Goal: Task Accomplishment & Management: Use online tool/utility

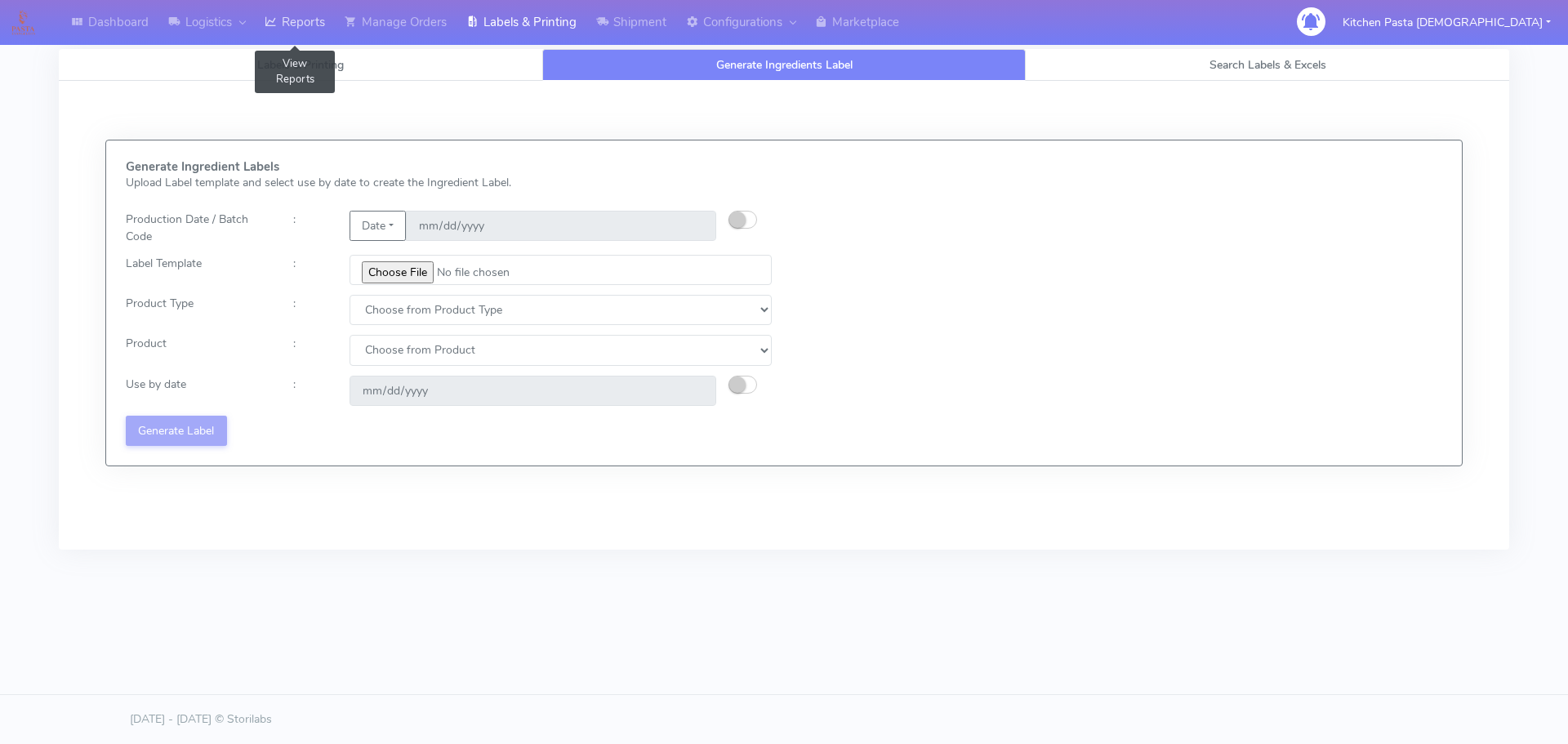
click at [291, 34] on link "Reports" at bounding box center [295, 22] width 80 height 45
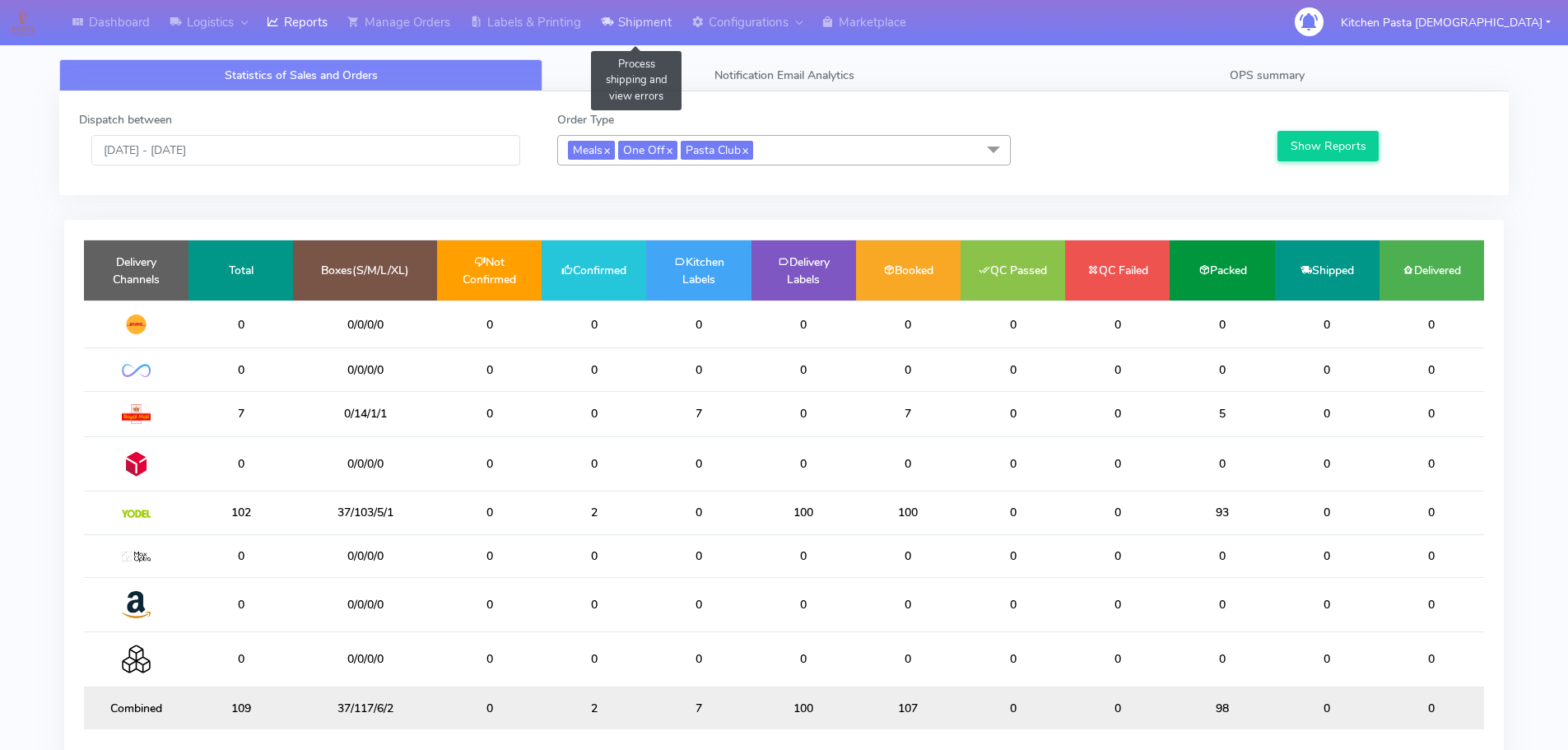
click at [630, 13] on link "Shipment" at bounding box center [636, 22] width 91 height 45
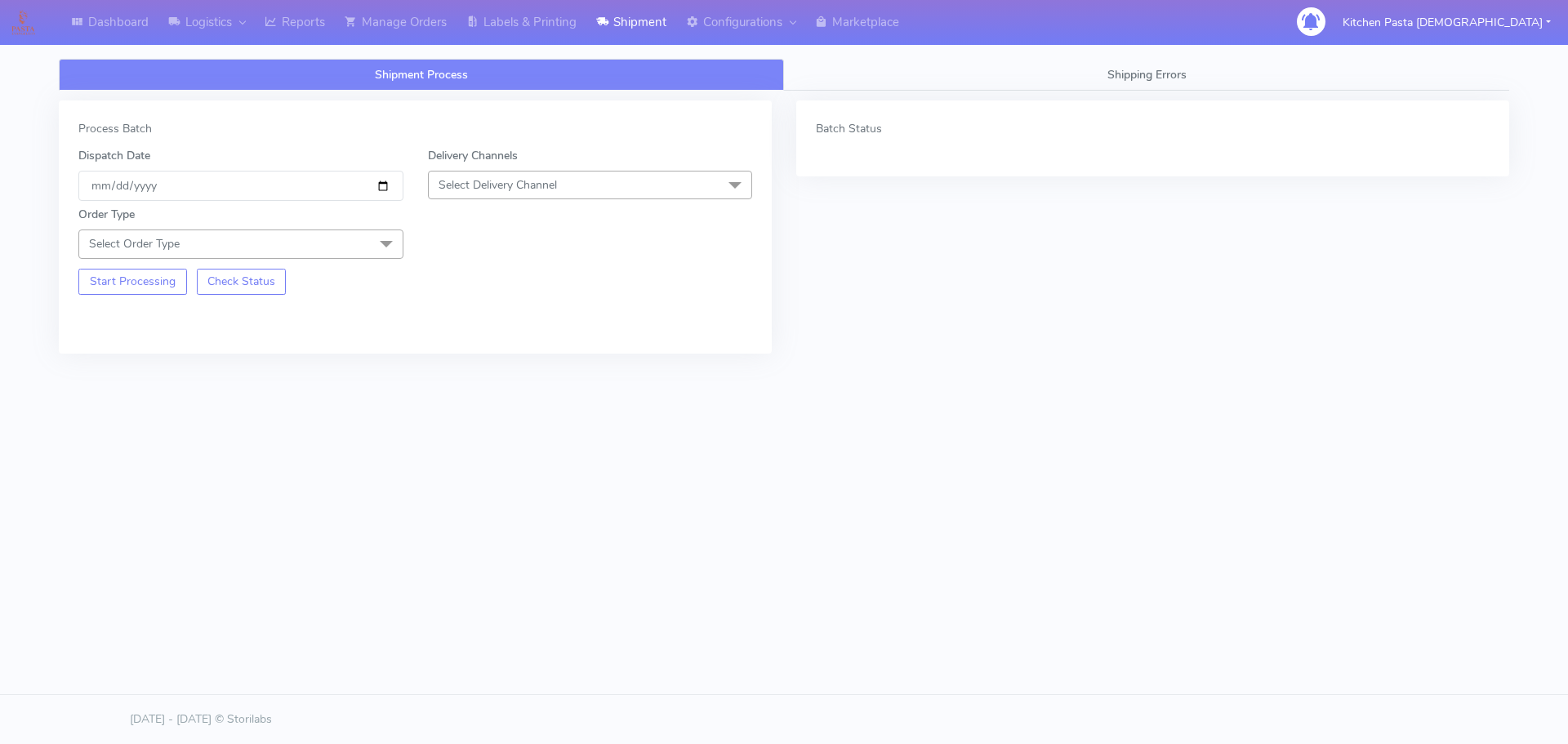
click at [580, 180] on span "Select Delivery Channel" at bounding box center [590, 185] width 325 height 29
click at [453, 356] on li "Yodel" at bounding box center [591, 369] width 324 height 27
click at [341, 251] on span "Select Order Type" at bounding box center [240, 244] width 325 height 29
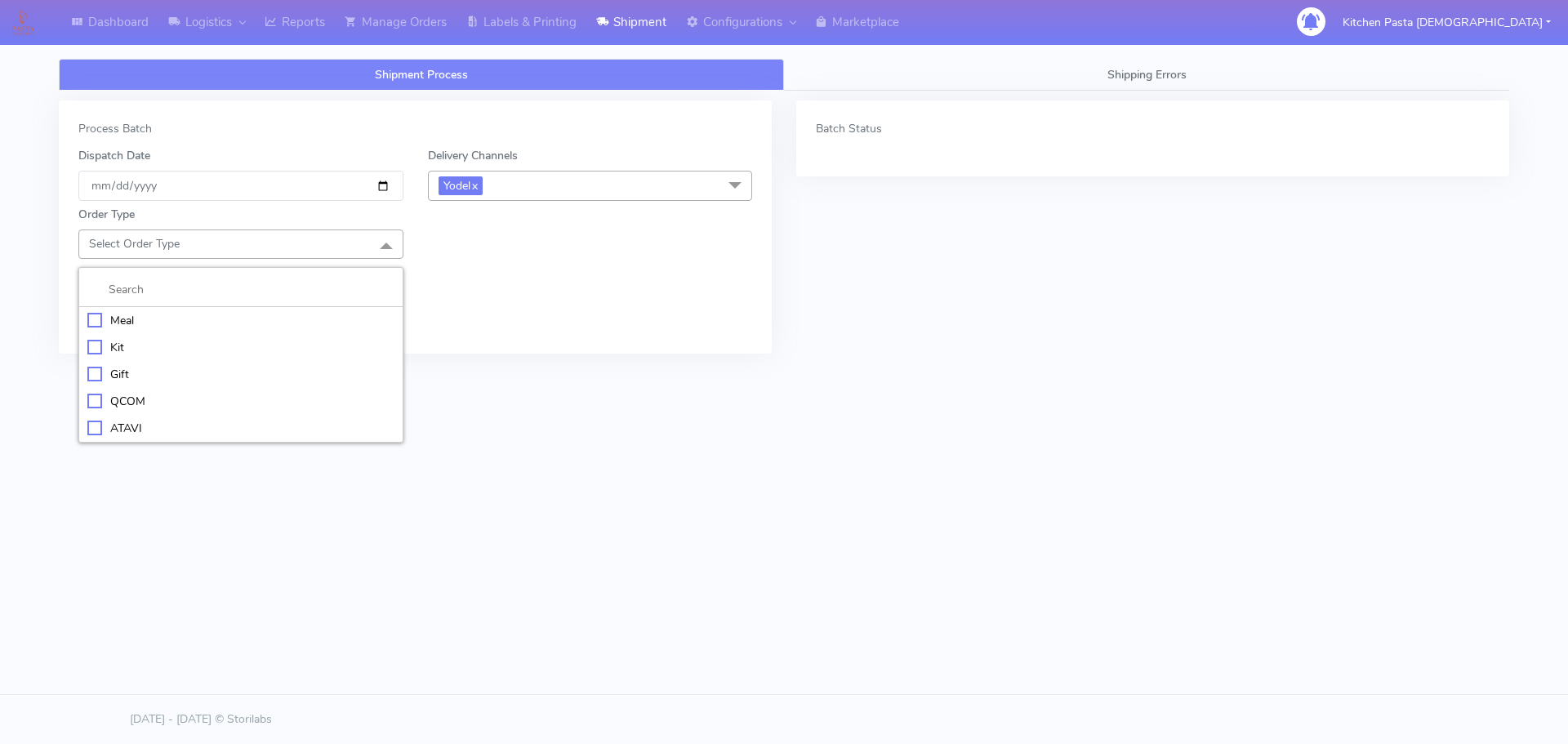
click at [167, 316] on div "Meal" at bounding box center [240, 321] width 307 height 17
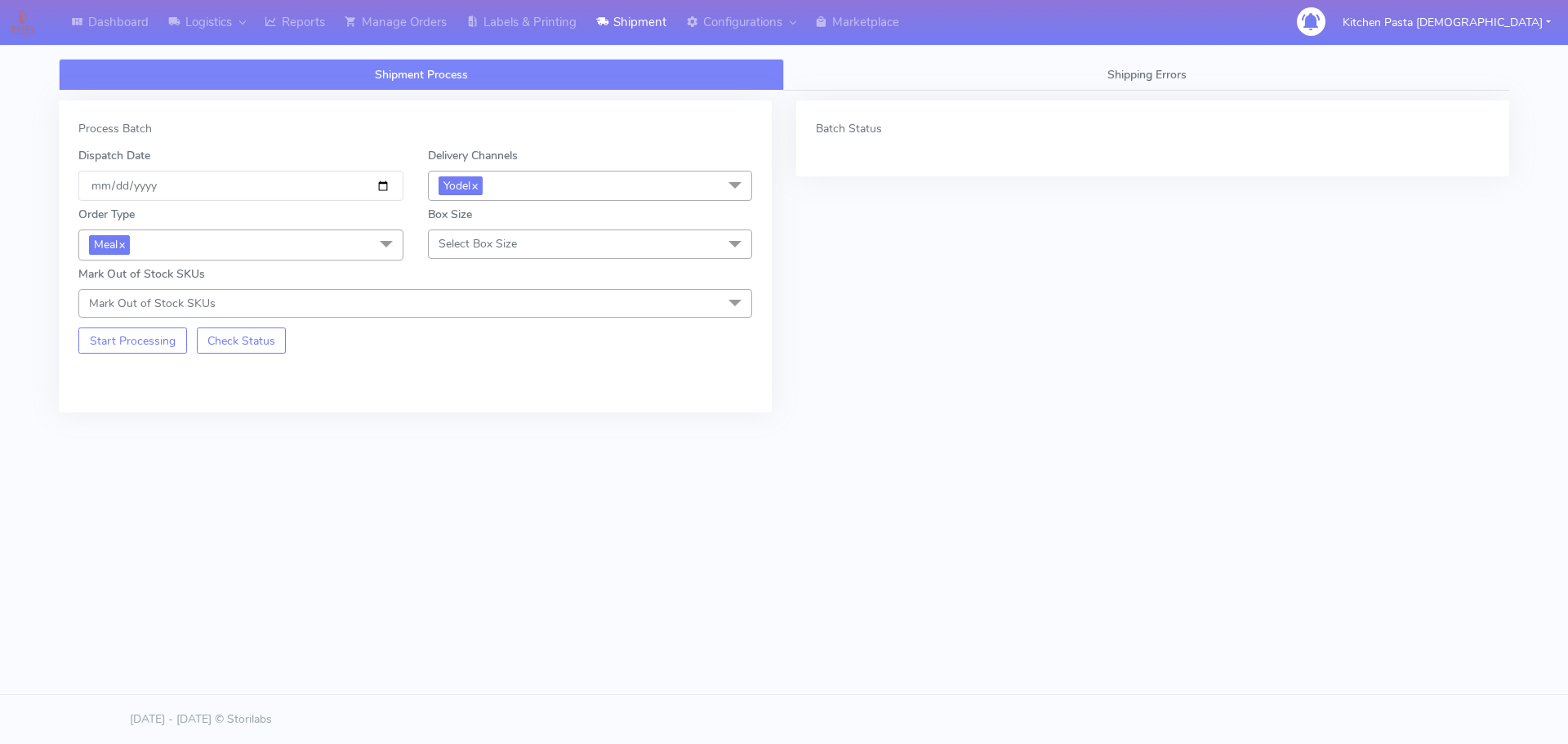
click at [457, 255] on span "Select Box Size" at bounding box center [590, 244] width 325 height 29
click at [470, 420] on div "Mega" at bounding box center [590, 428] width 307 height 17
click at [131, 345] on button "Start Processing" at bounding box center [133, 340] width 109 height 26
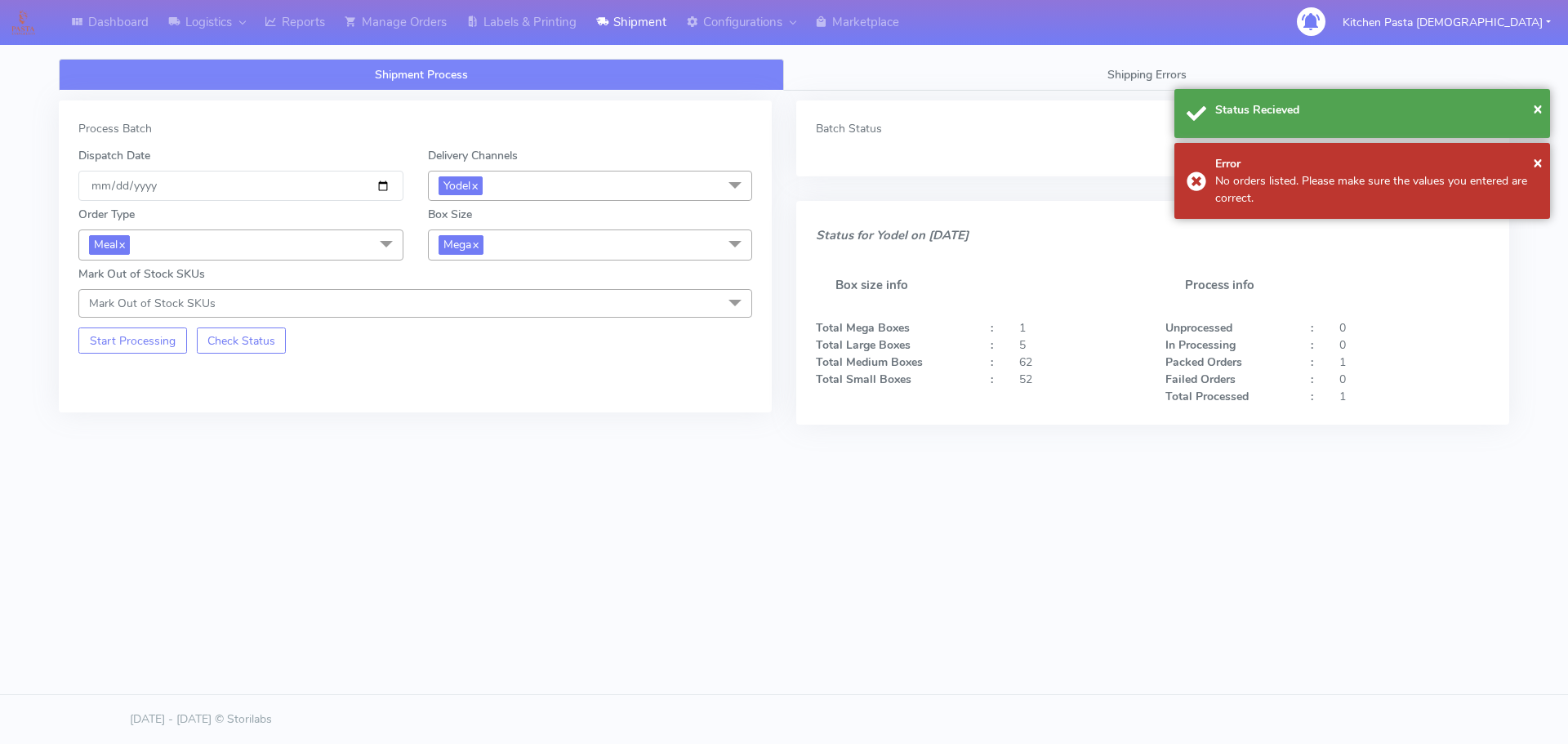
click at [529, 254] on span "Mega x" at bounding box center [590, 244] width 325 height 30
click at [484, 392] on li "Large" at bounding box center [591, 403] width 324 height 27
click at [163, 335] on button "Start Processing" at bounding box center [133, 340] width 109 height 26
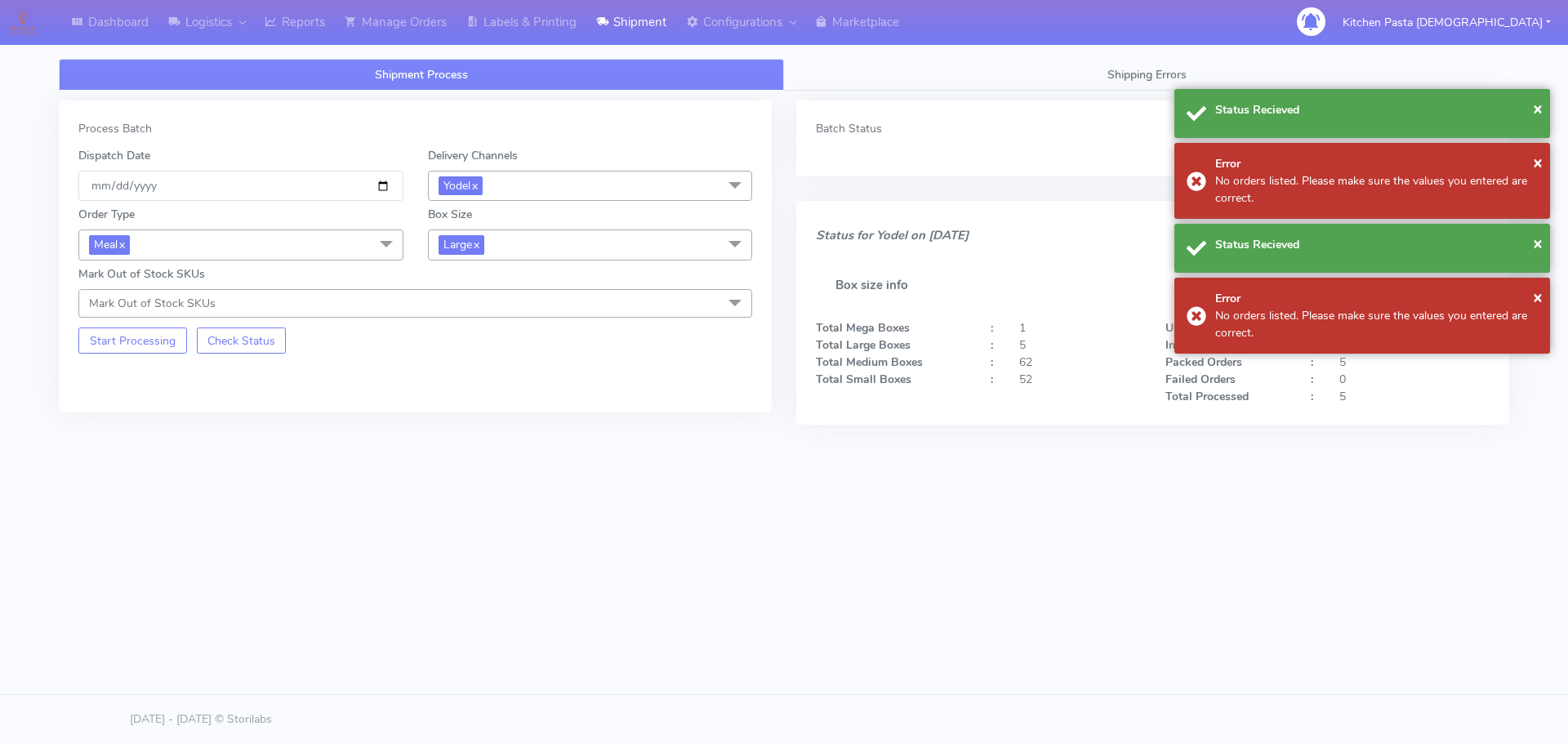
click at [637, 252] on span "Large x" at bounding box center [590, 244] width 325 height 30
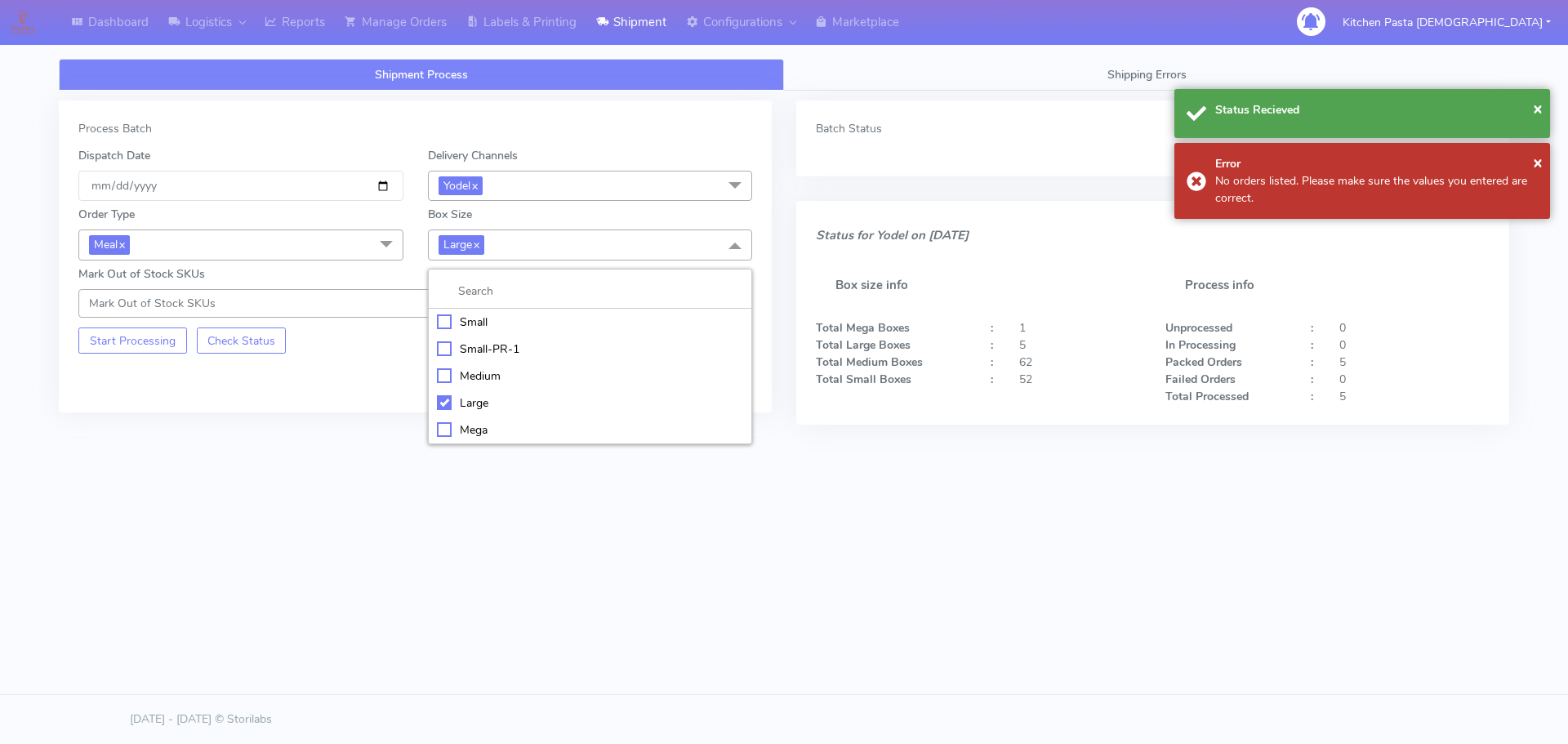
click at [511, 373] on div "Medium" at bounding box center [590, 376] width 307 height 17
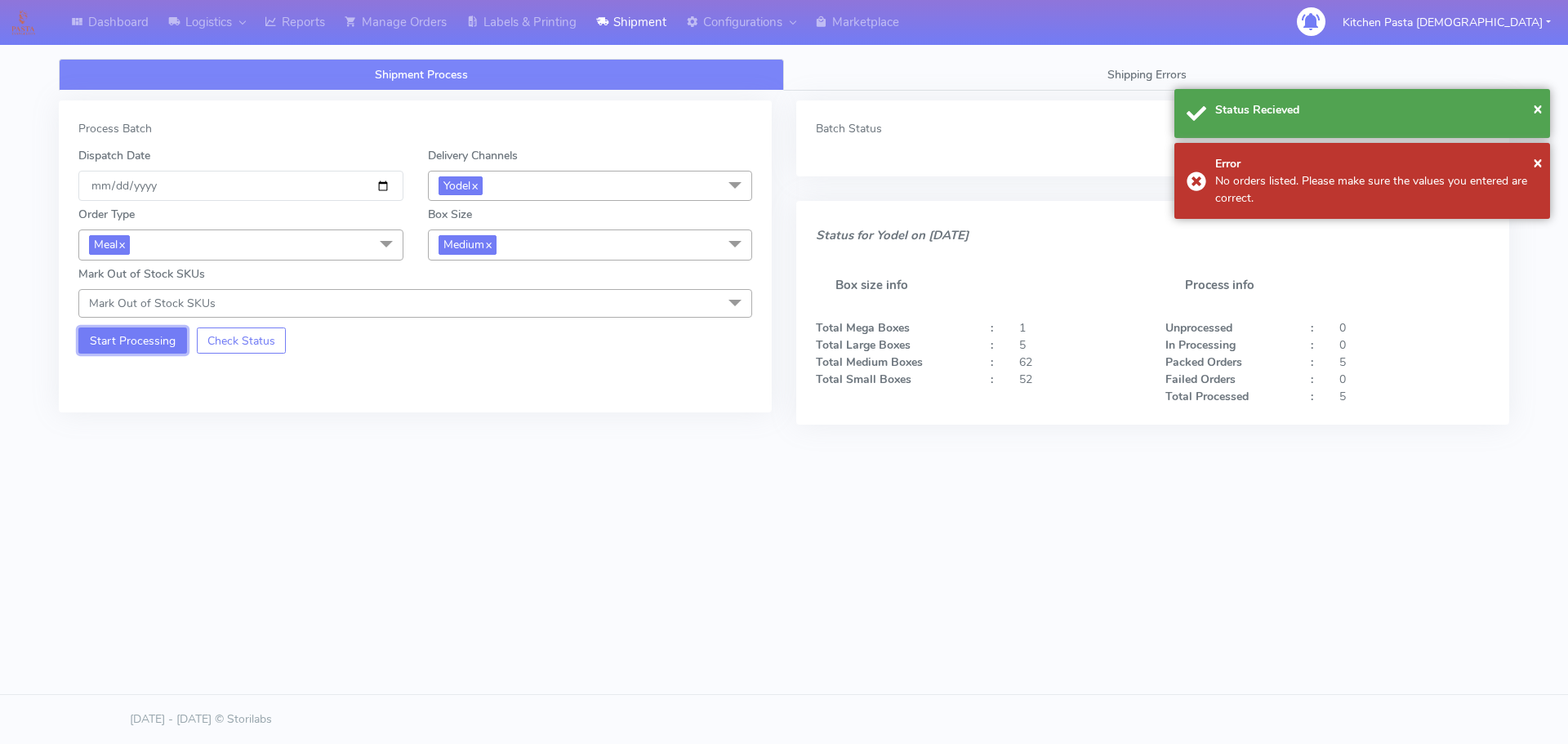
click at [164, 330] on button "Start Processing" at bounding box center [133, 340] width 109 height 26
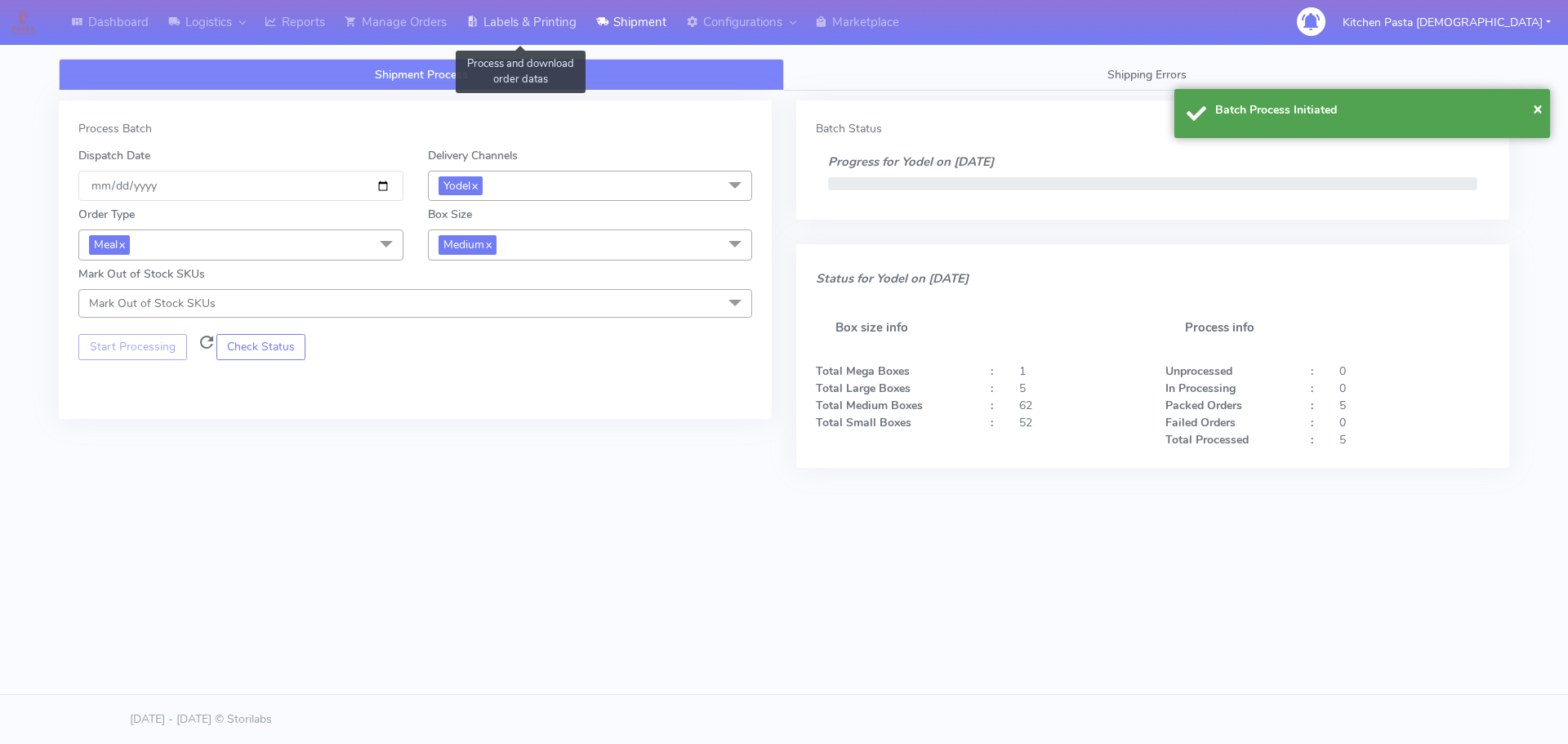
click at [558, 31] on link "Labels & Printing" at bounding box center [521, 22] width 130 height 45
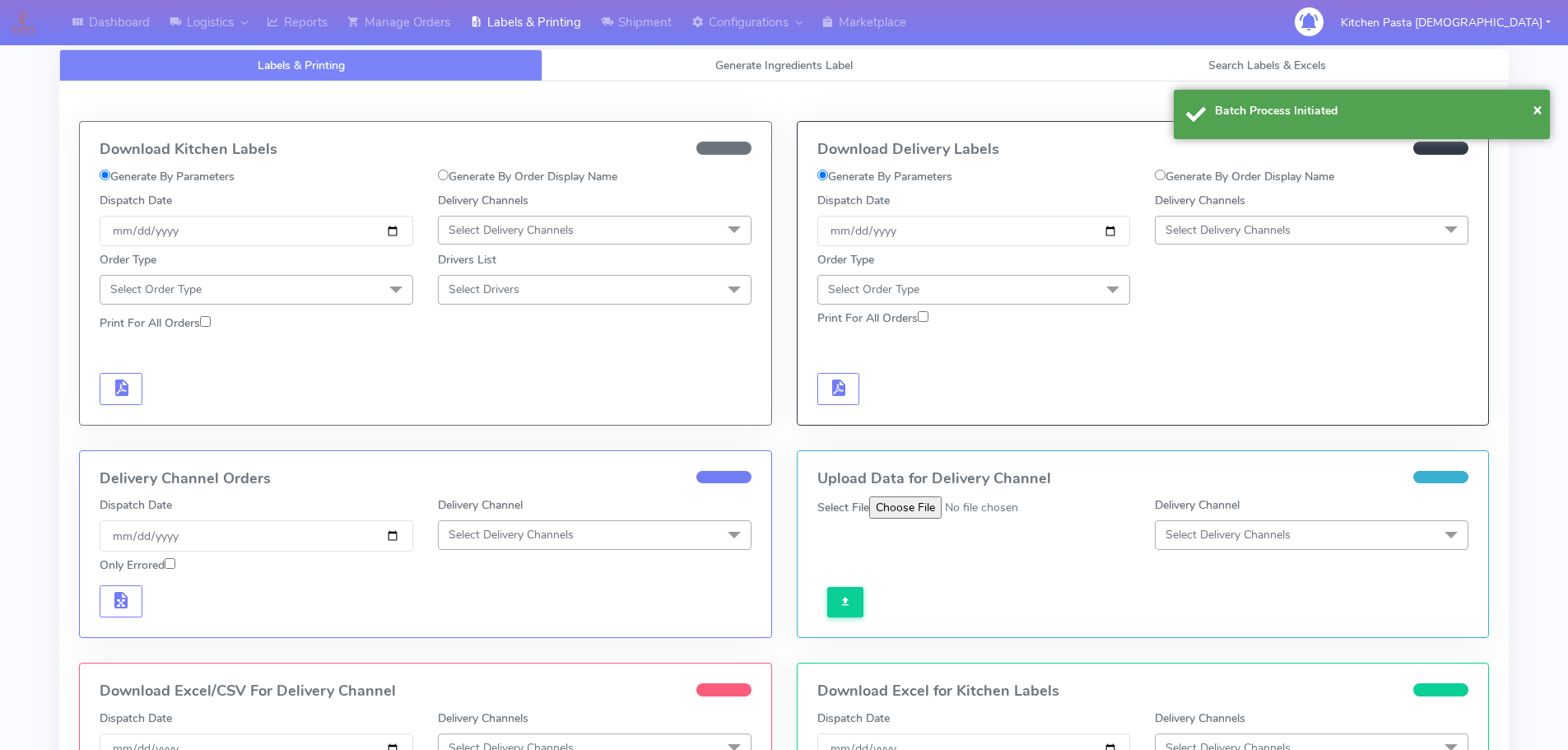
click at [1161, 220] on span "Select Delivery Channels" at bounding box center [1311, 230] width 313 height 29
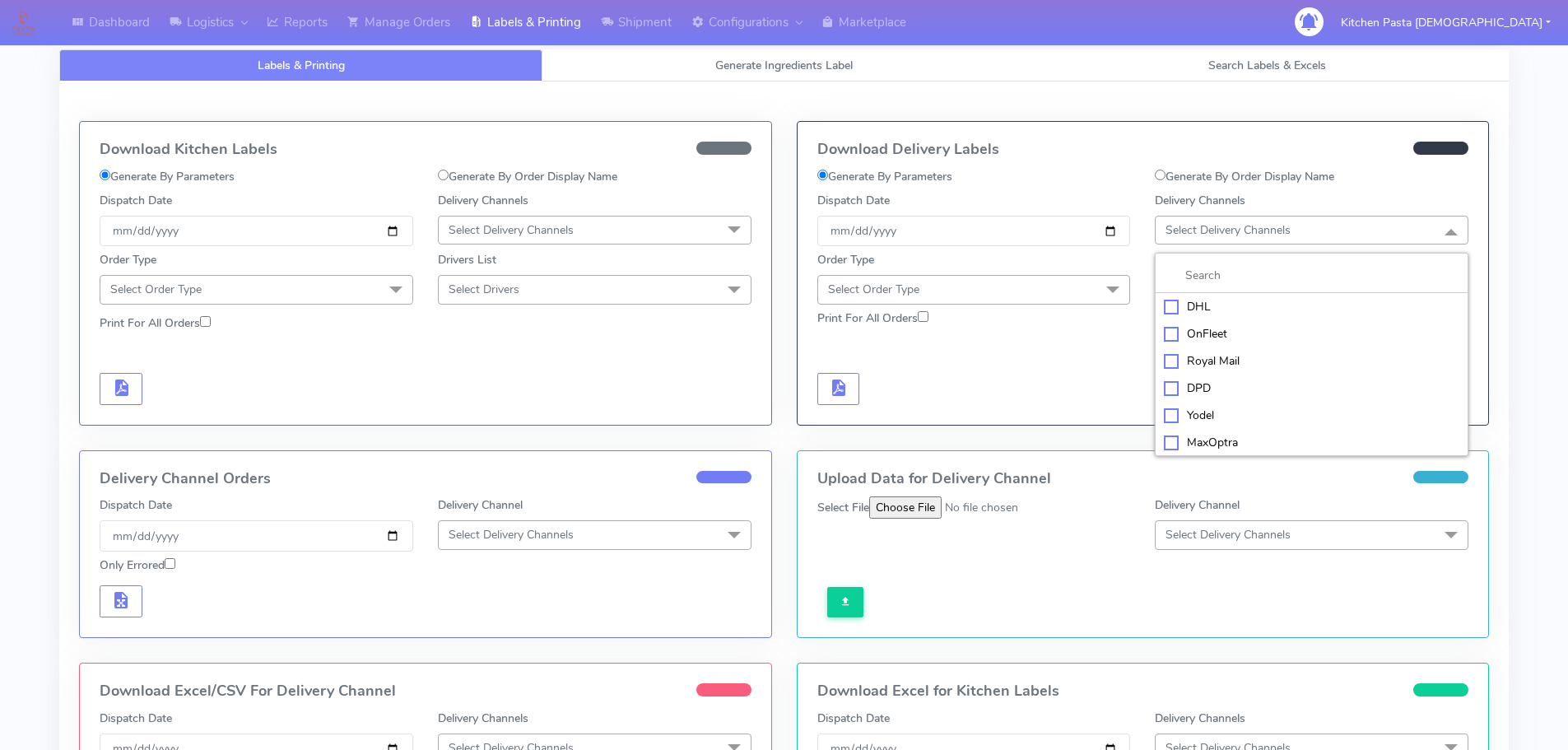
click at [1205, 410] on div "Yodel" at bounding box center [1311, 415] width 296 height 18
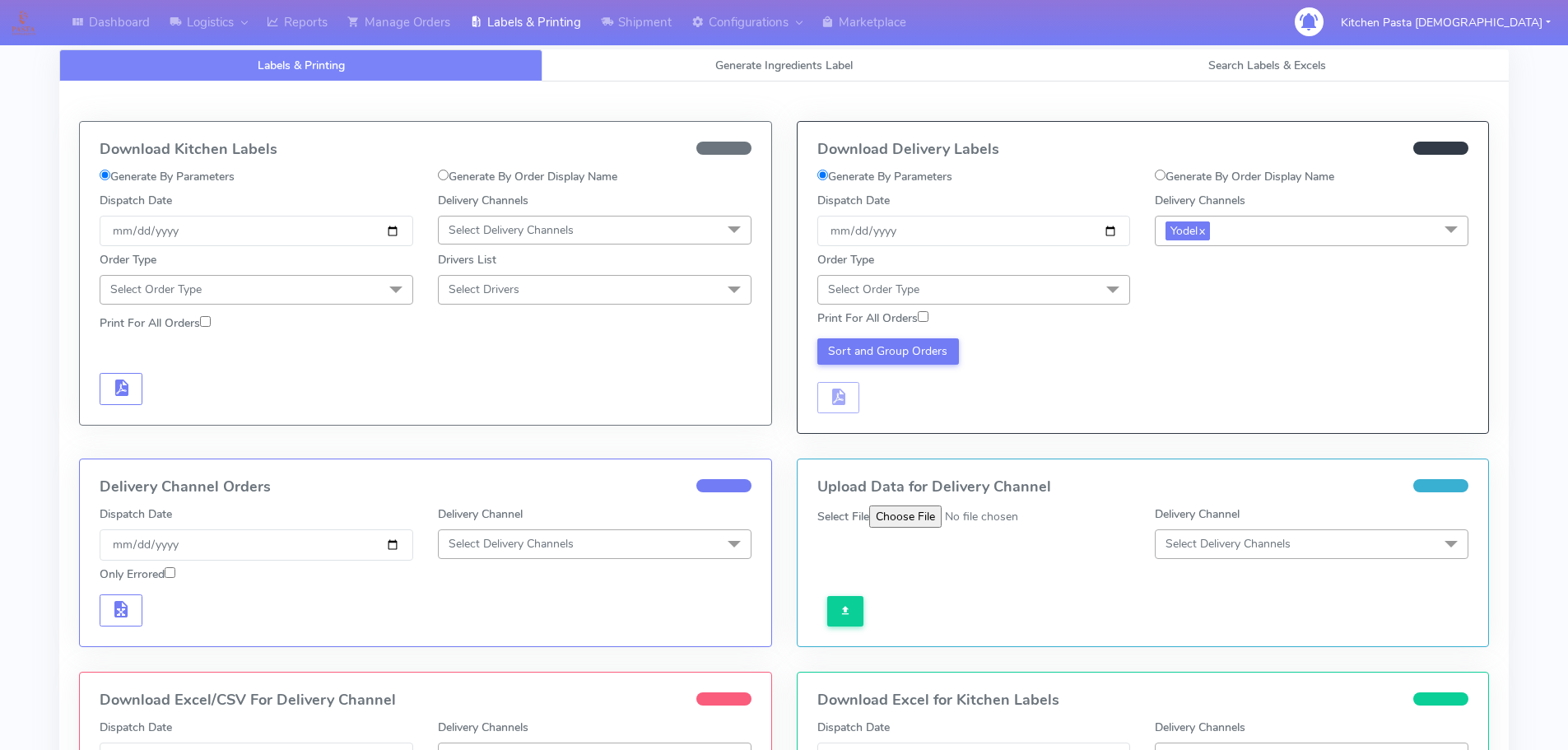
click at [1065, 285] on span "Select Order Type" at bounding box center [973, 290] width 313 height 29
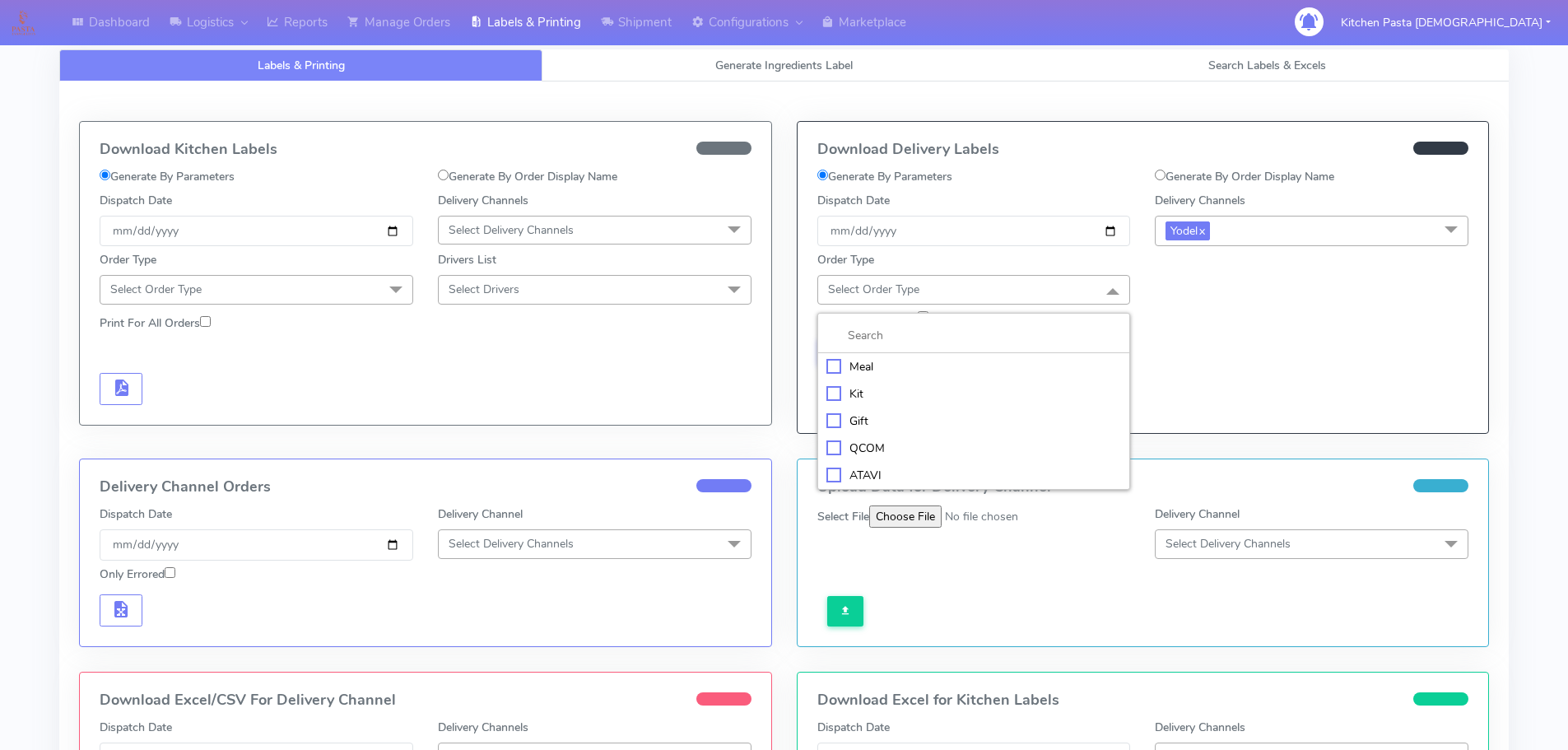
click at [890, 374] on div "Meal" at bounding box center [973, 367] width 296 height 18
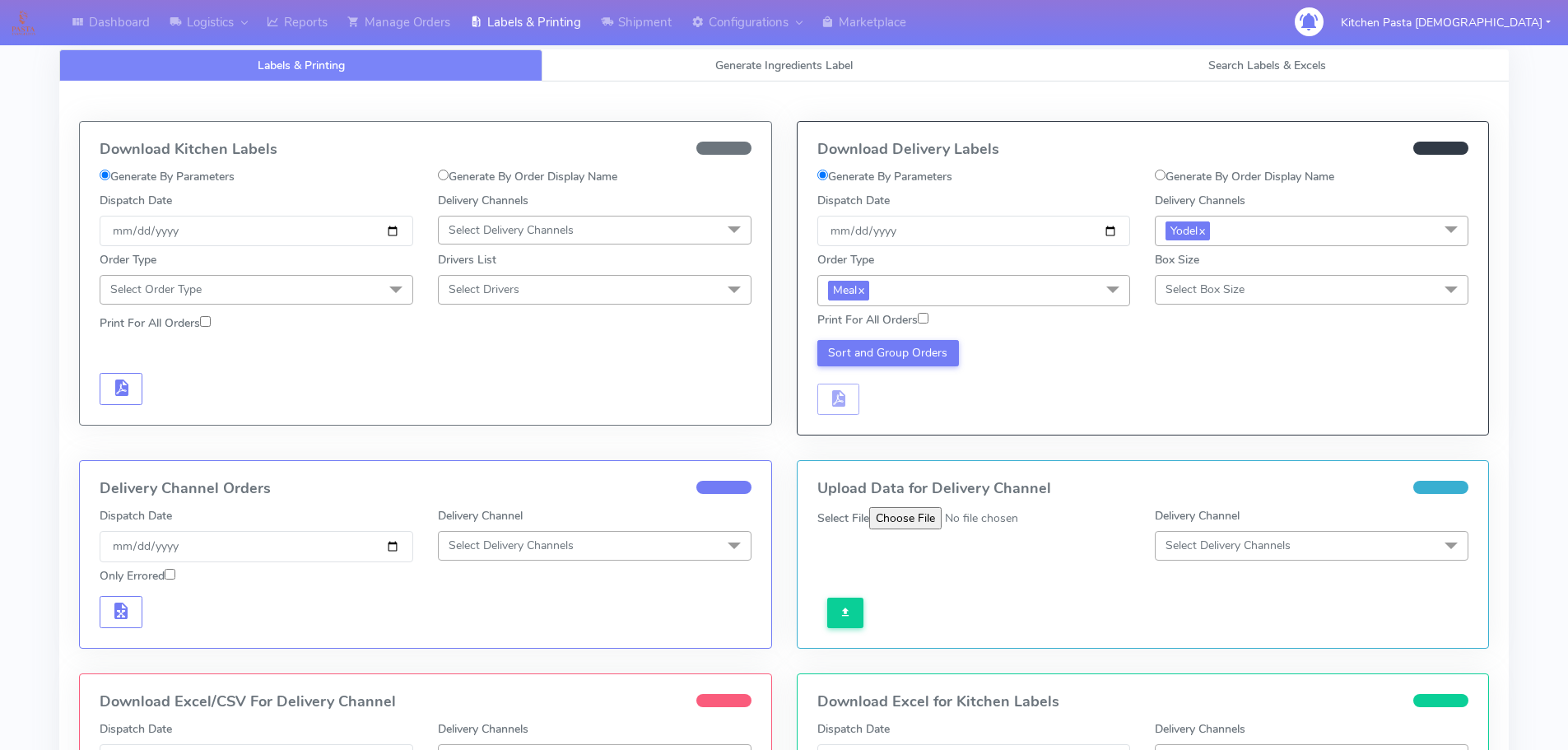
click at [1334, 283] on span "Select Box Size" at bounding box center [1311, 290] width 313 height 29
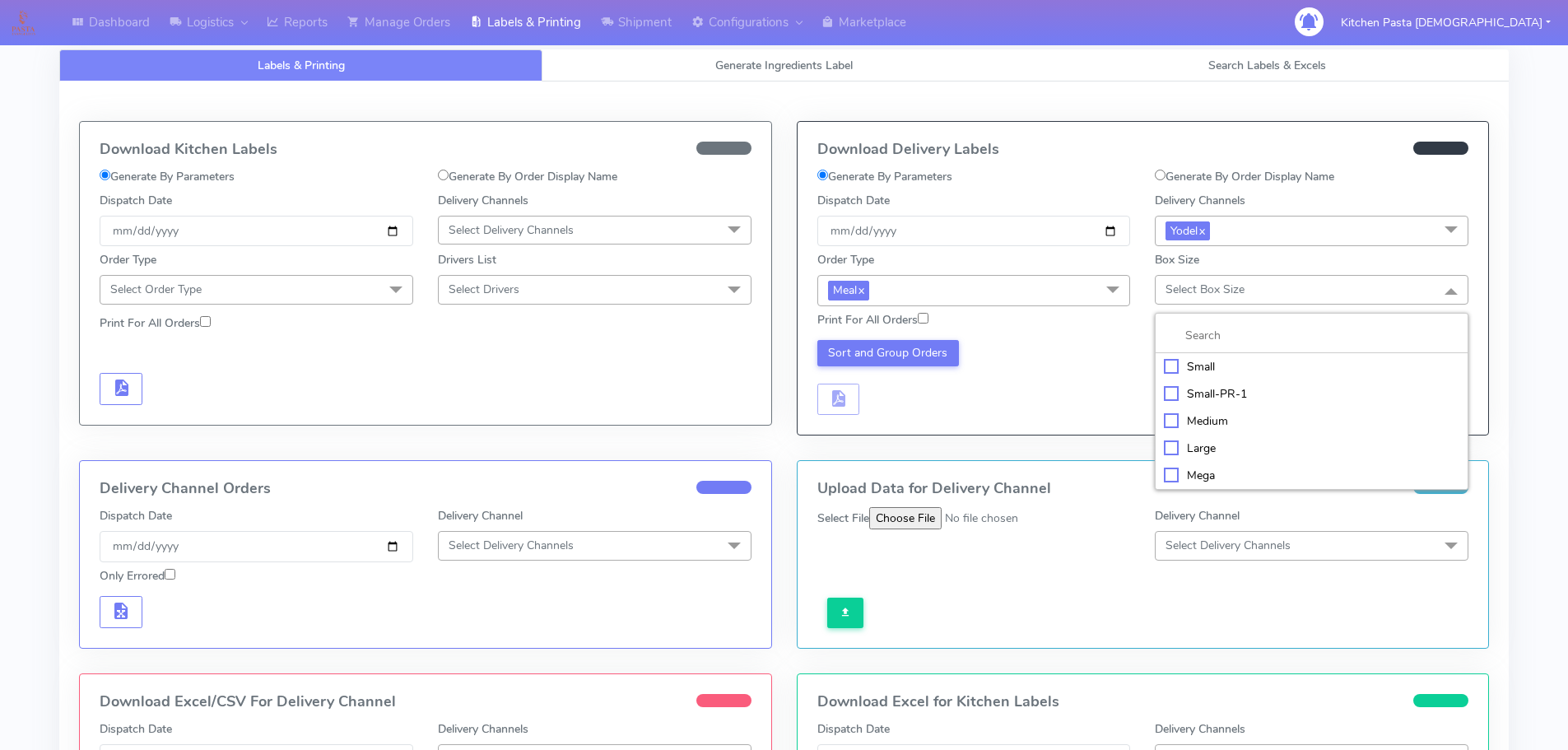
click at [1229, 416] on div "Medium" at bounding box center [1311, 421] width 296 height 18
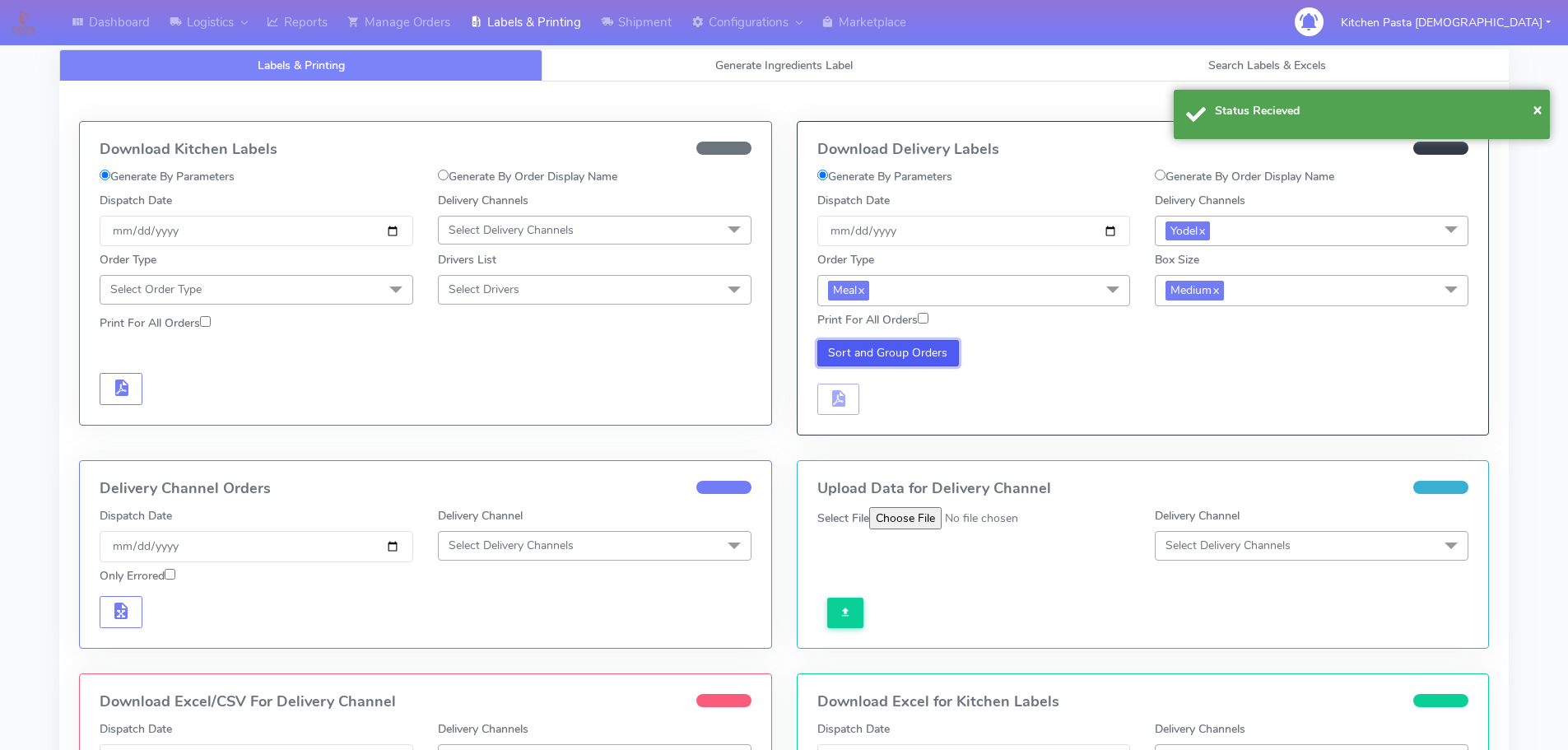
click at [850, 350] on button "Sort and Group Orders" at bounding box center [888, 353] width 143 height 26
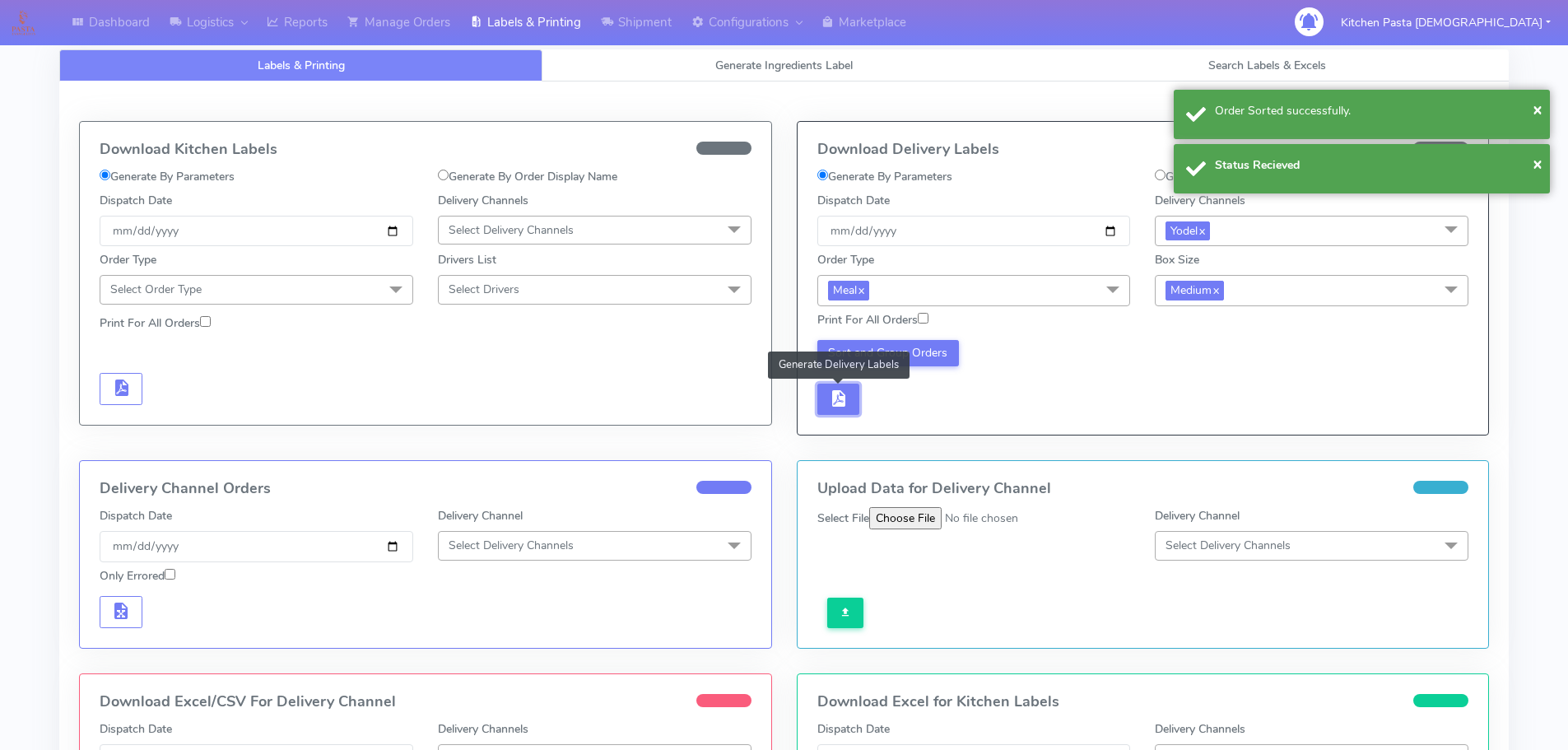
click at [847, 395] on span "button" at bounding box center [838, 402] width 20 height 16
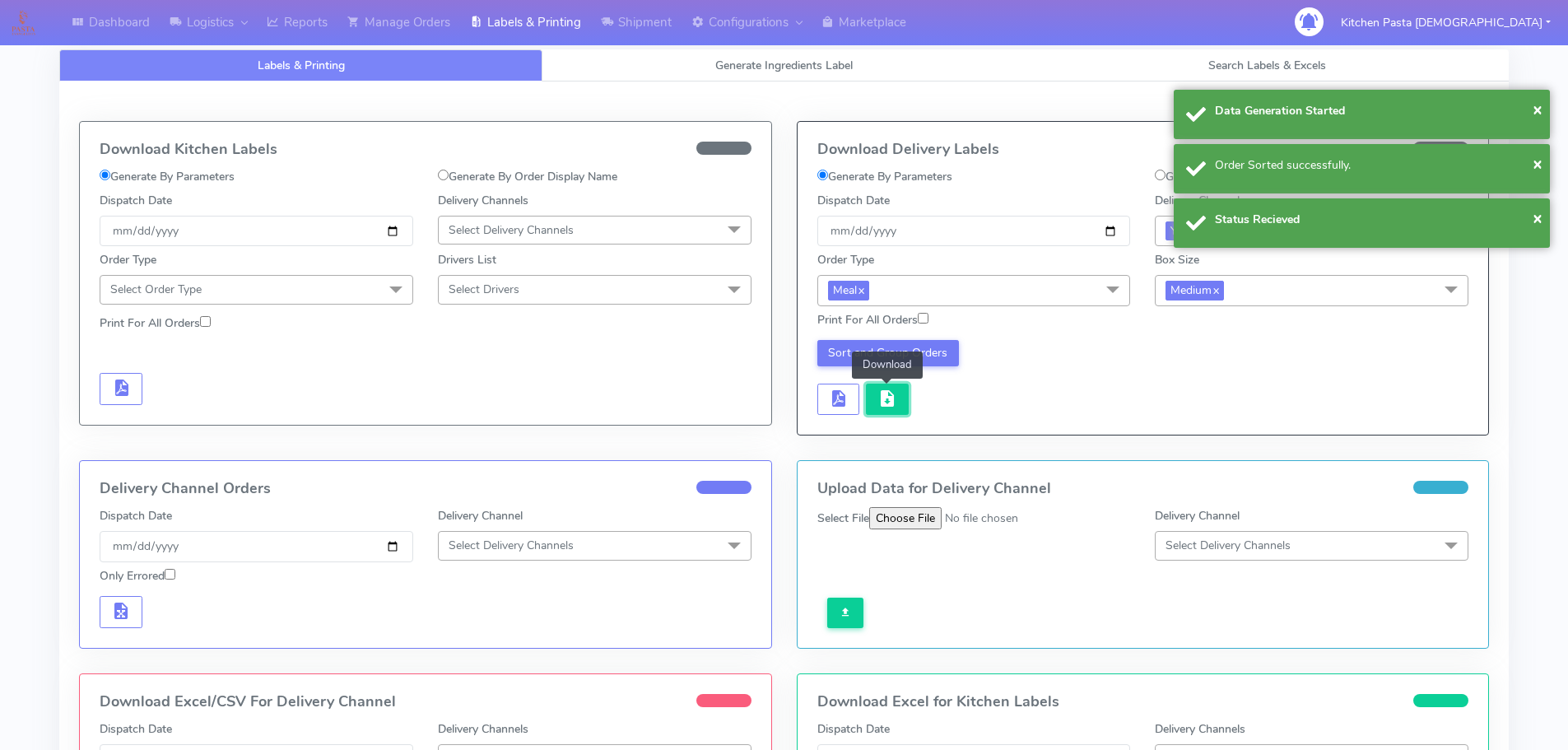
click at [883, 400] on span "button" at bounding box center [887, 402] width 20 height 16
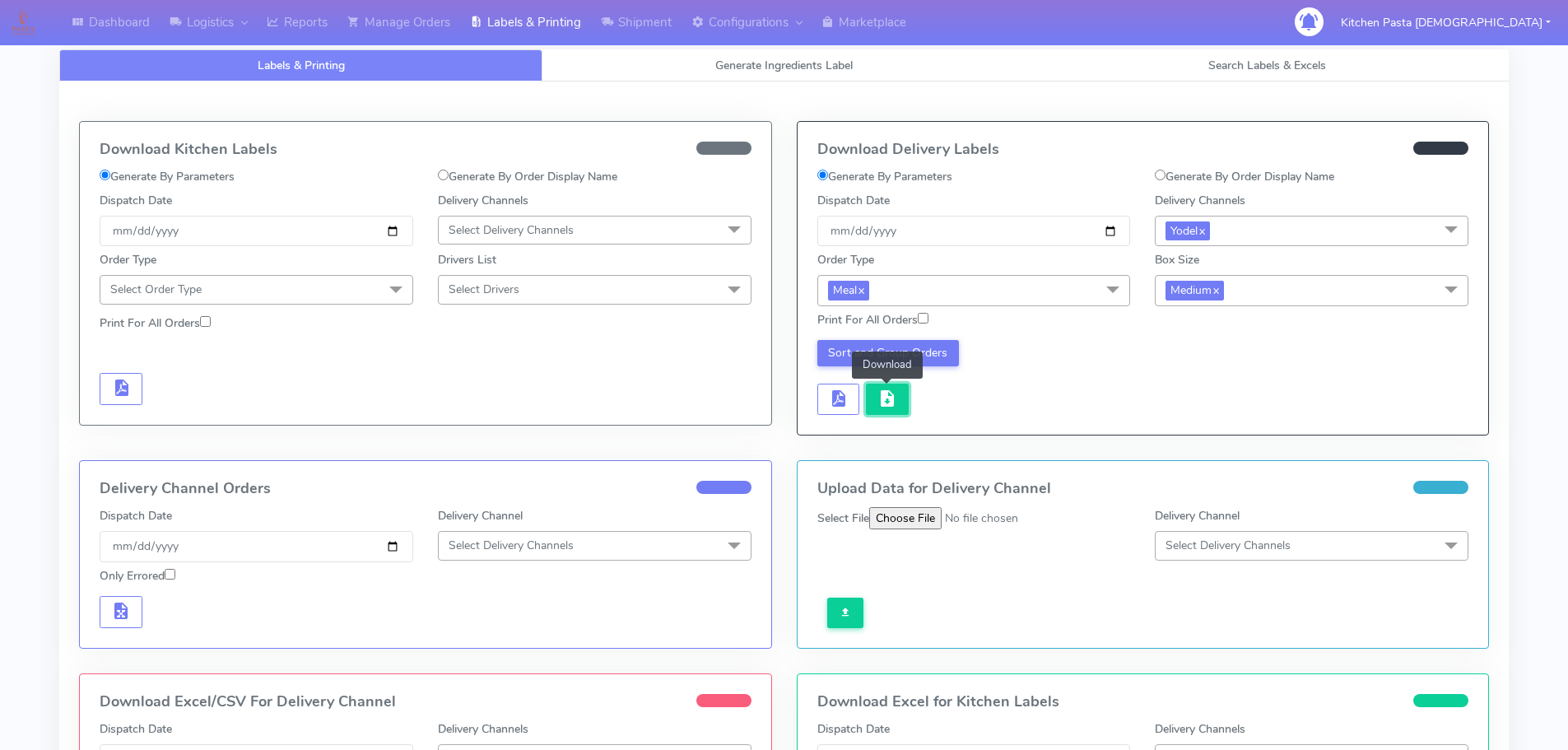
click at [890, 403] on span "button" at bounding box center [887, 402] width 20 height 16
click at [639, 24] on link "Shipment" at bounding box center [636, 22] width 91 height 45
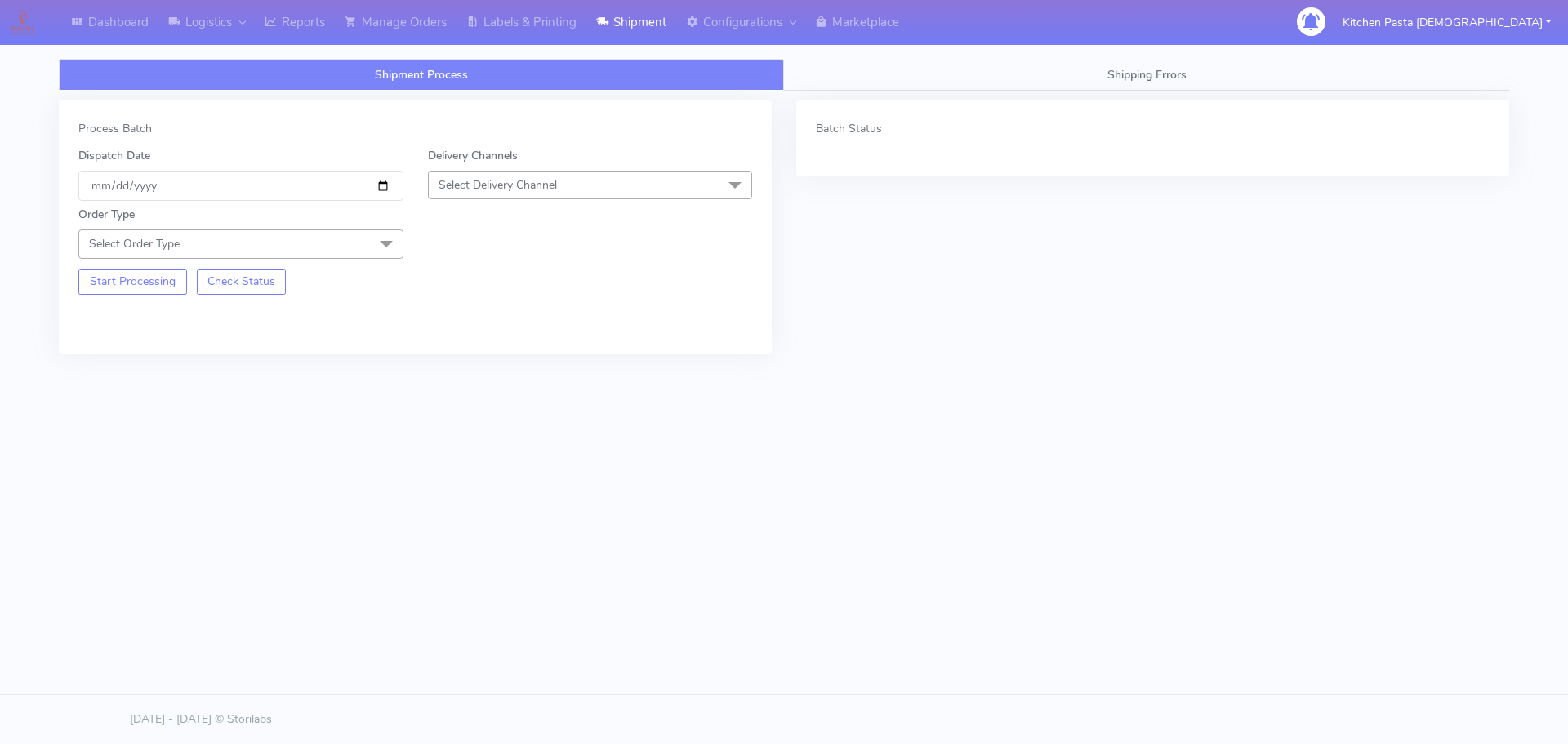
click at [586, 180] on span "Select Delivery Channel" at bounding box center [590, 185] width 325 height 29
click at [521, 379] on li "Yodel" at bounding box center [591, 369] width 324 height 27
click at [361, 253] on span "Select Order Type" at bounding box center [240, 244] width 325 height 29
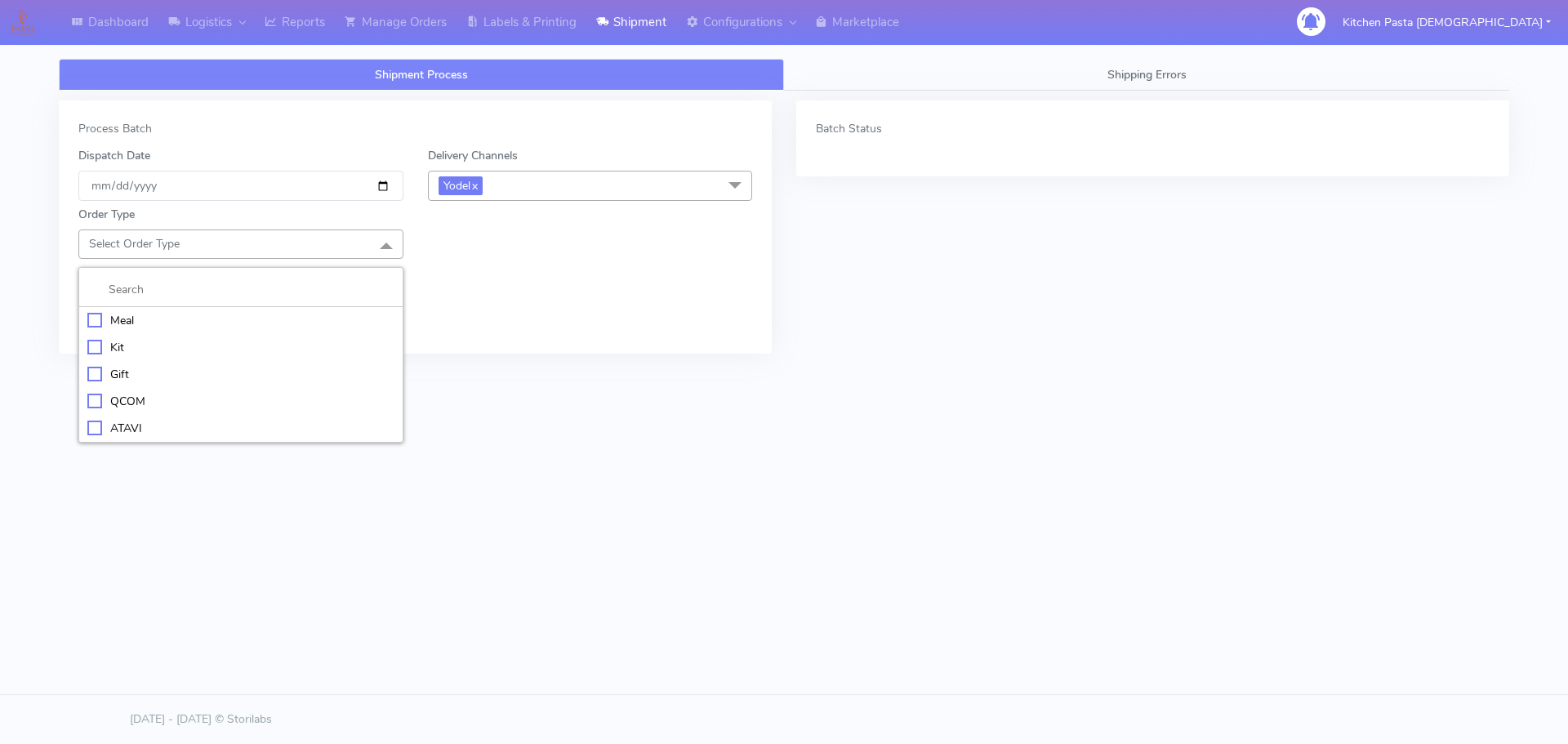
click at [197, 323] on div "Meal" at bounding box center [240, 321] width 307 height 17
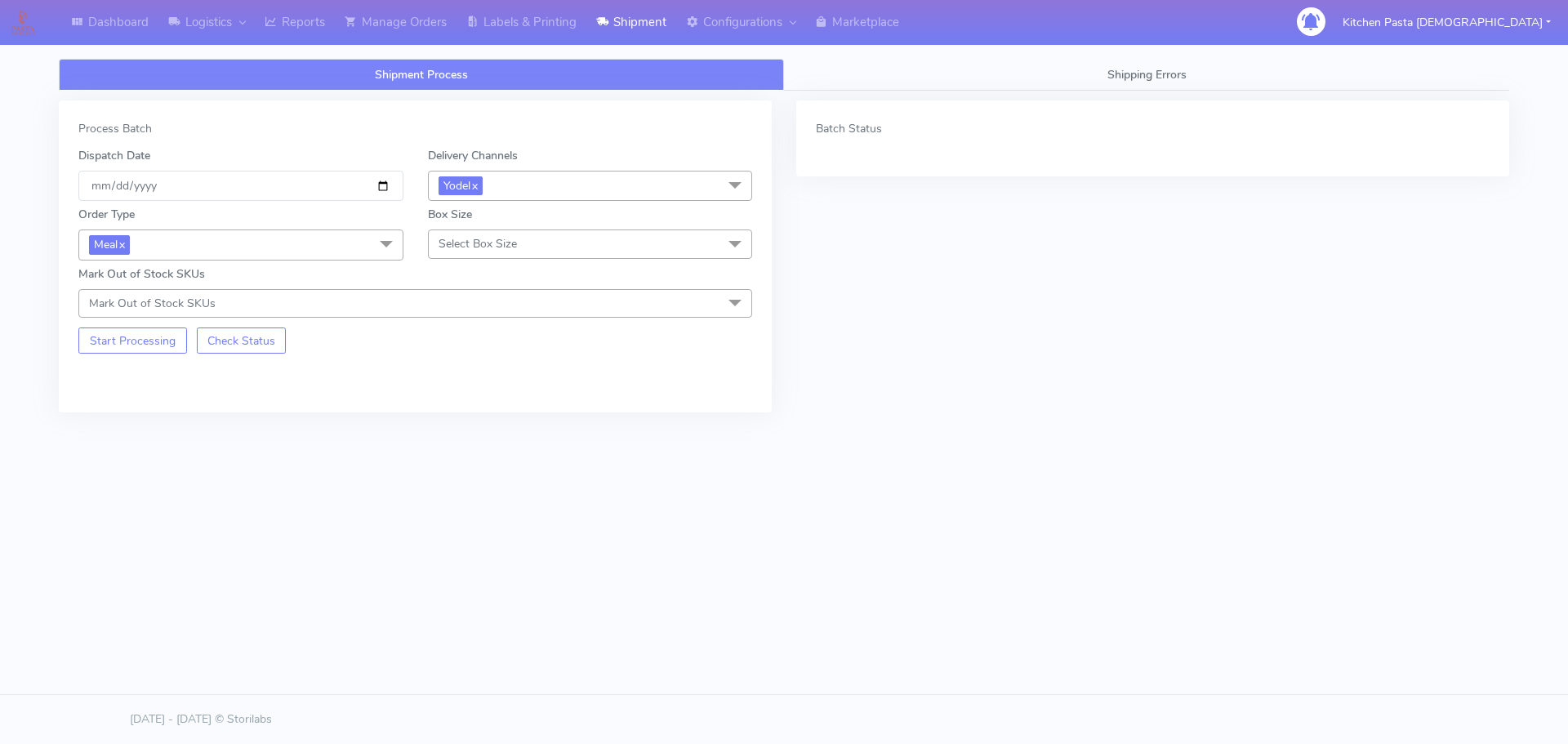
click at [500, 252] on span "Select Box Size" at bounding box center [478, 244] width 78 height 16
click at [477, 312] on div "Small" at bounding box center [590, 321] width 307 height 17
click at [148, 350] on button "Start Processing" at bounding box center [133, 340] width 109 height 26
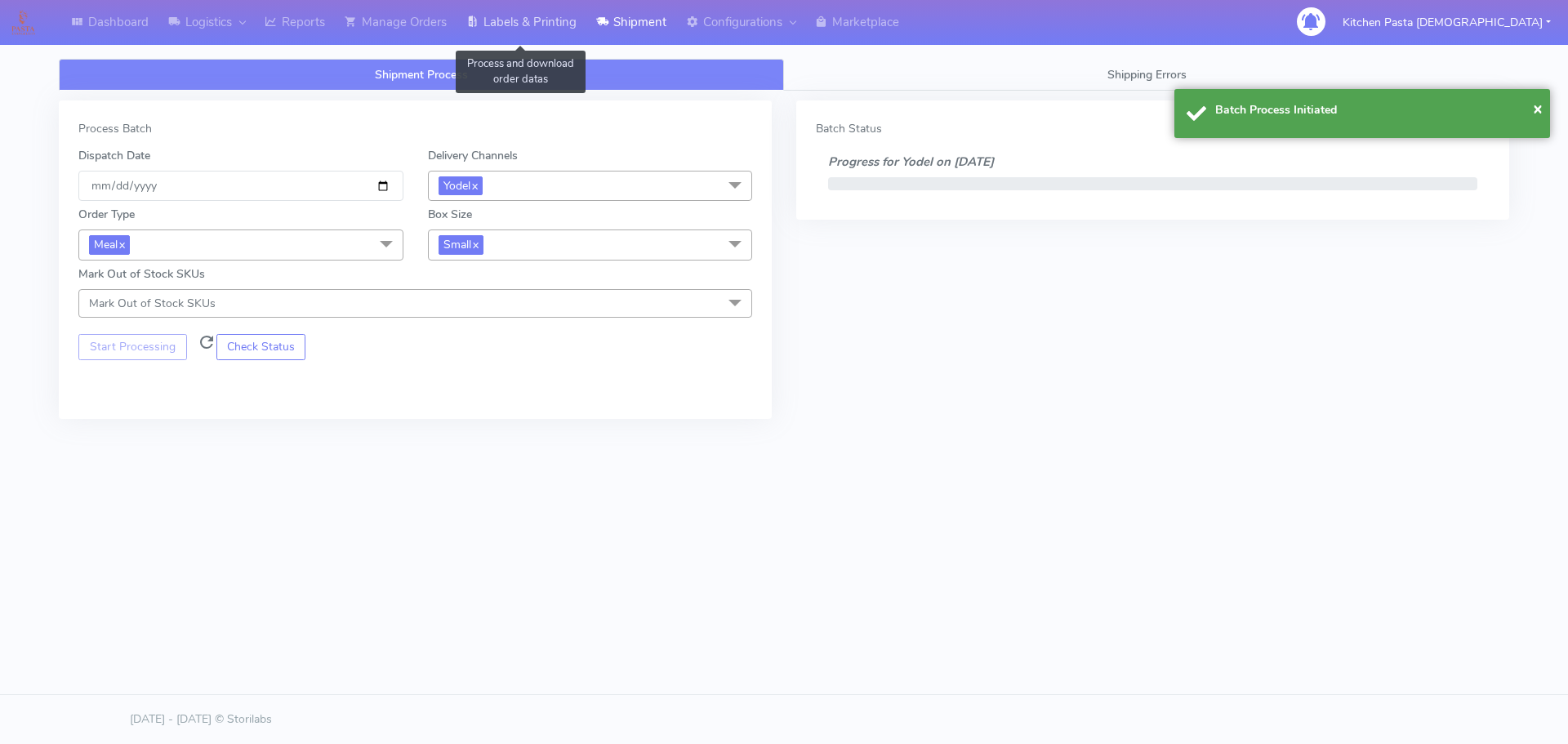
click at [509, 25] on link "Labels & Printing" at bounding box center [521, 22] width 130 height 45
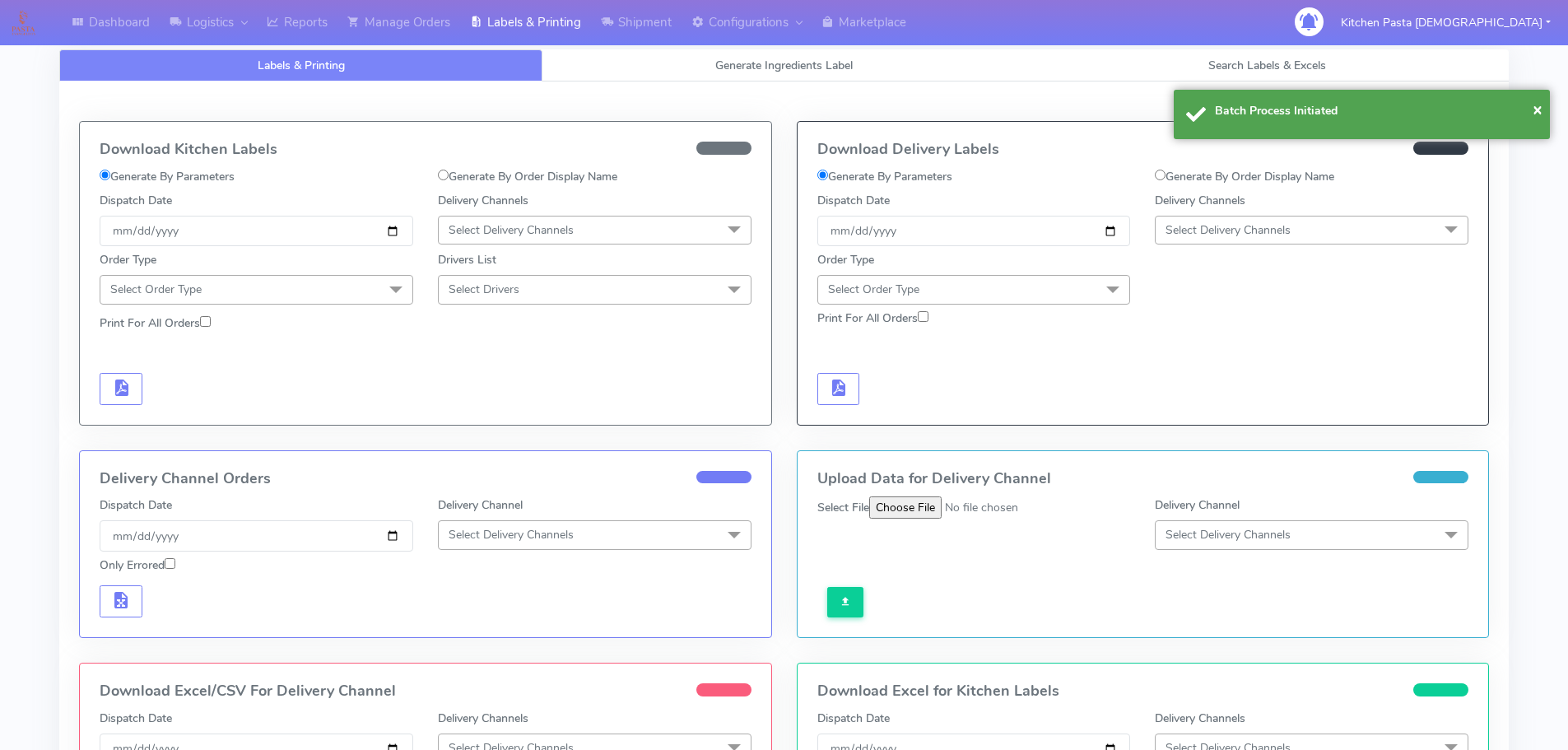
click at [1217, 245] on div "Delivery Channels Select Delivery Channels DHL OnFleet Royal Mail DPD Yodel Max…" at bounding box center [1311, 219] width 338 height 55
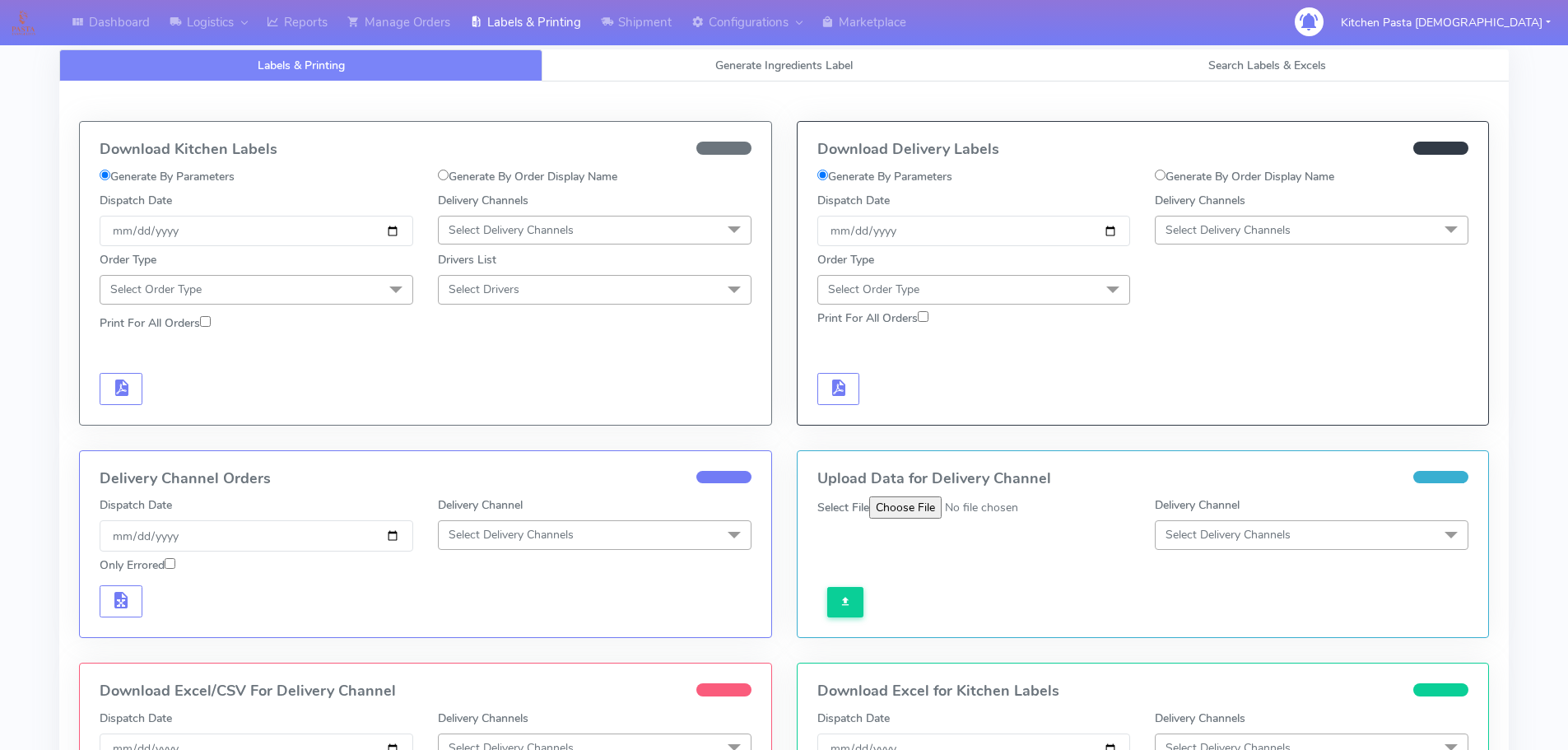
click at [1220, 227] on span "Select Delivery Channels" at bounding box center [1228, 230] width 125 height 16
click at [1174, 423] on div "Yodel" at bounding box center [1311, 415] width 296 height 18
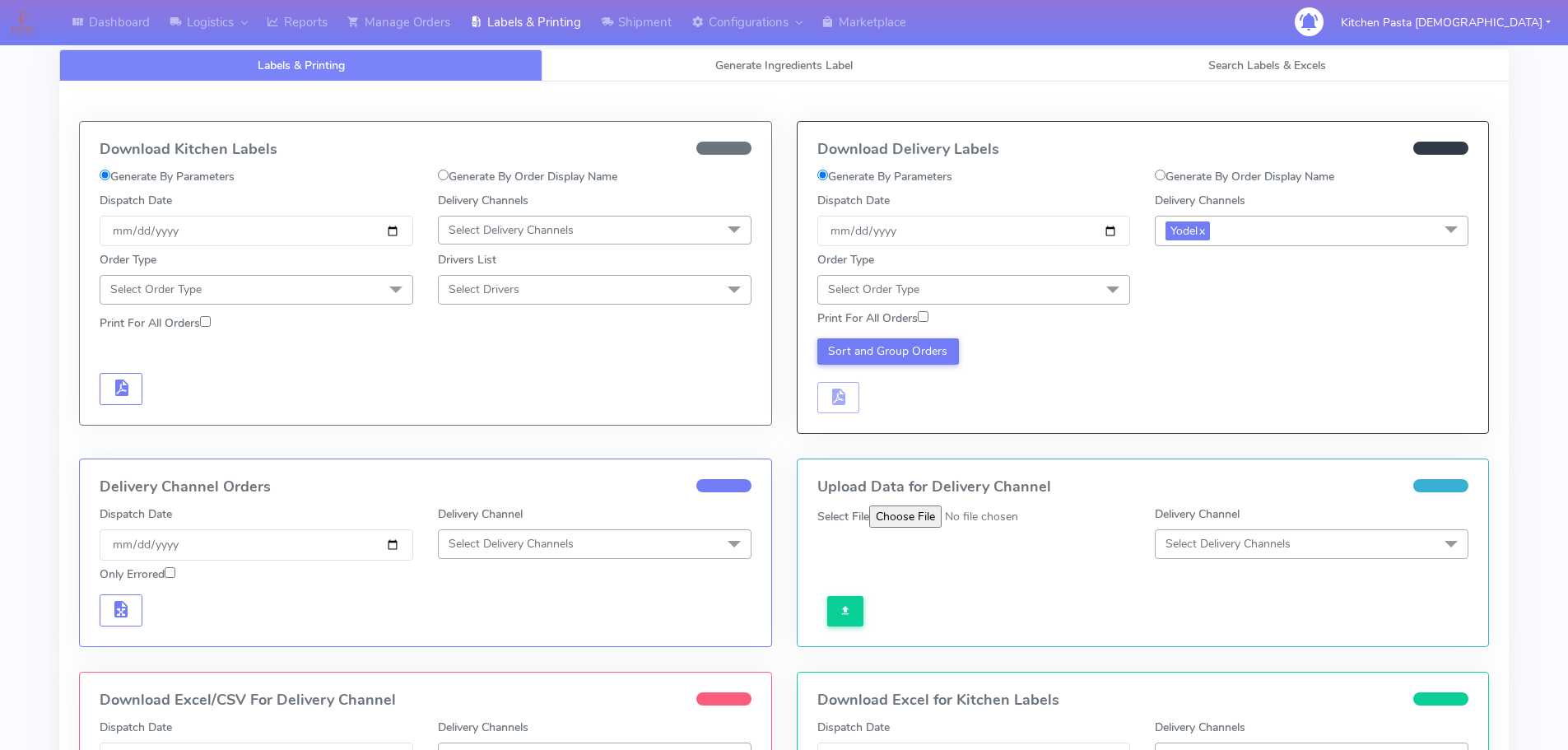
click at [1081, 296] on span "Select Order Type" at bounding box center [973, 290] width 313 height 29
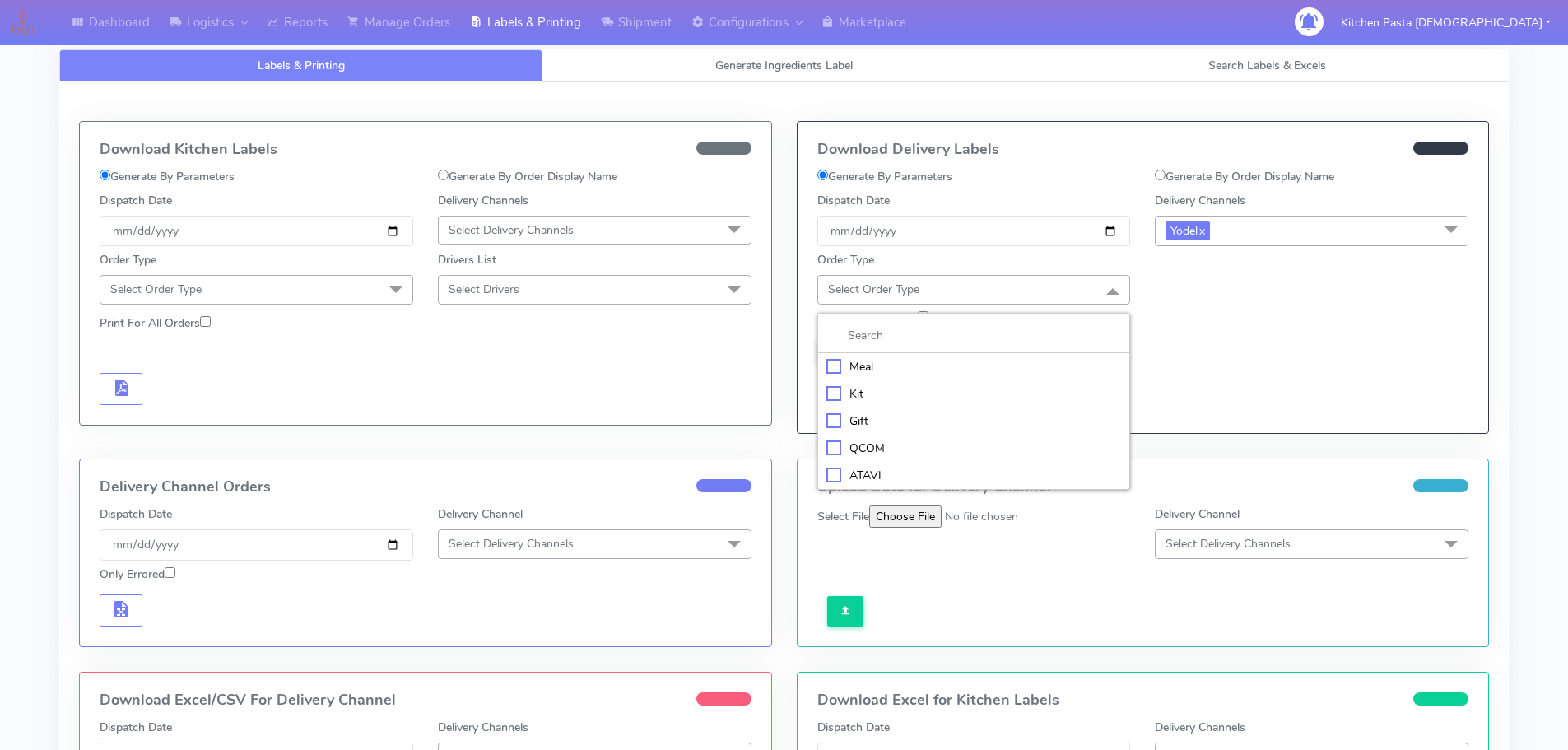
click at [843, 372] on div "Meal" at bounding box center [973, 367] width 296 height 18
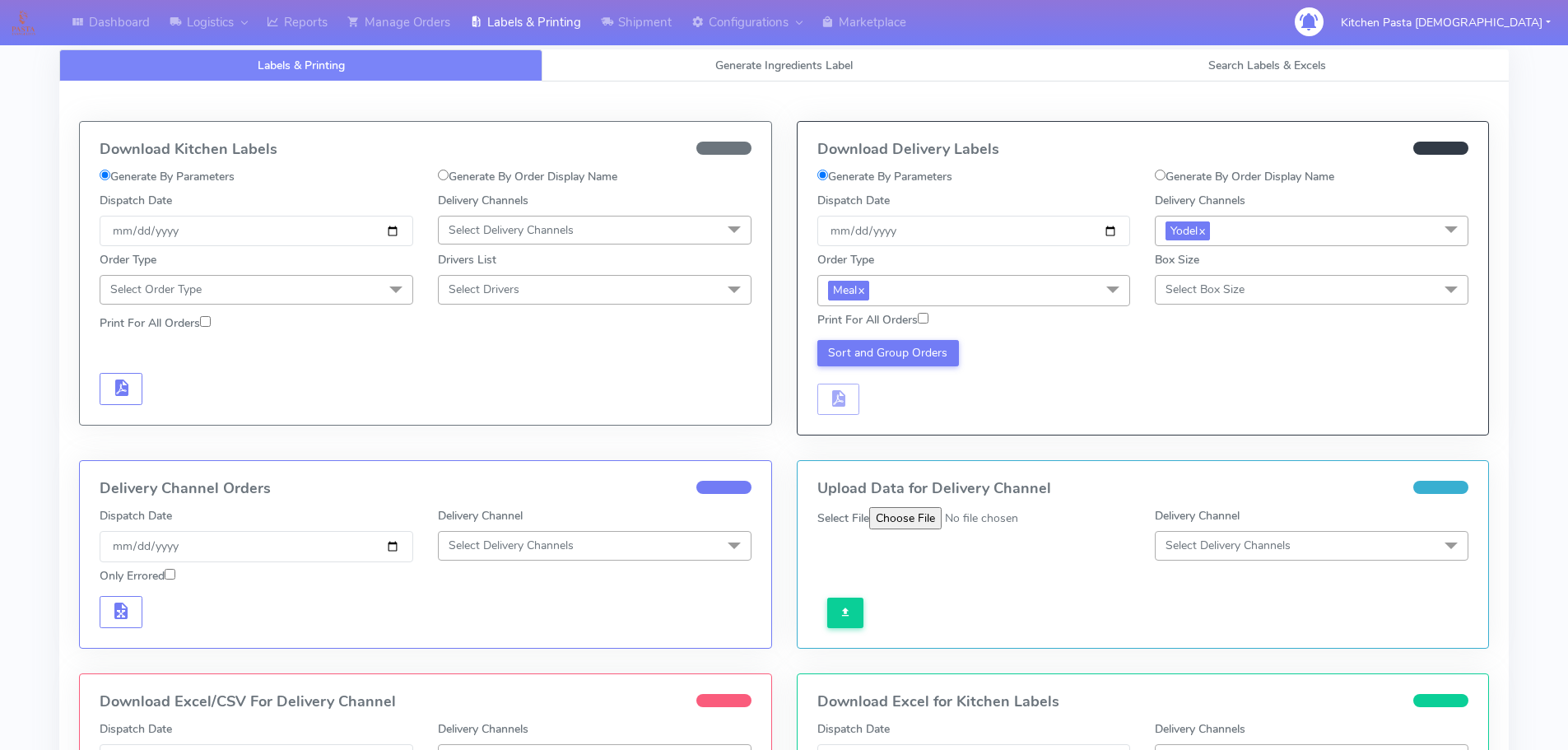
click at [1160, 292] on span "Select Box Size" at bounding box center [1311, 290] width 313 height 29
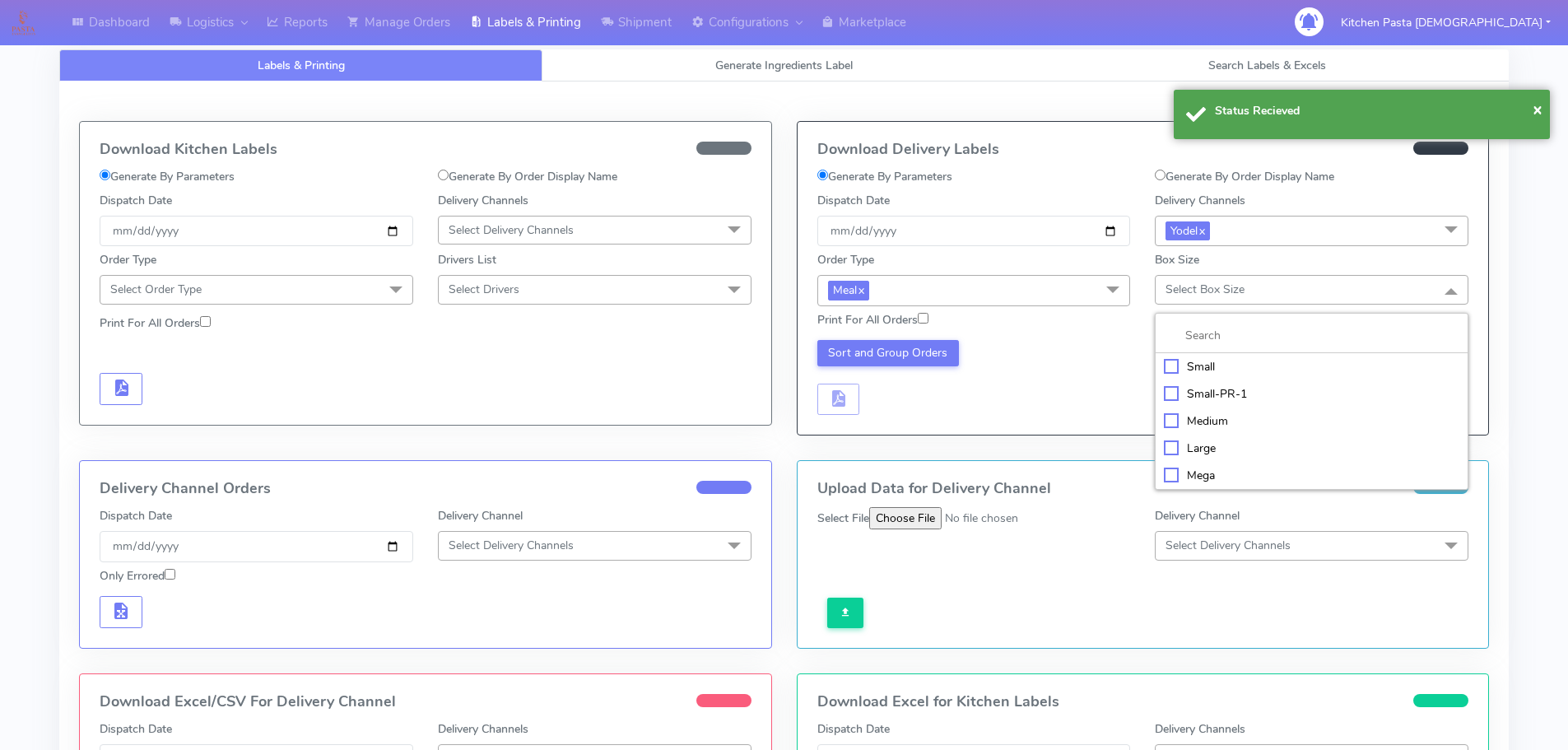
click at [1208, 352] on li at bounding box center [1310, 335] width 311 height 34
click at [1184, 358] on div "Small" at bounding box center [1311, 367] width 296 height 18
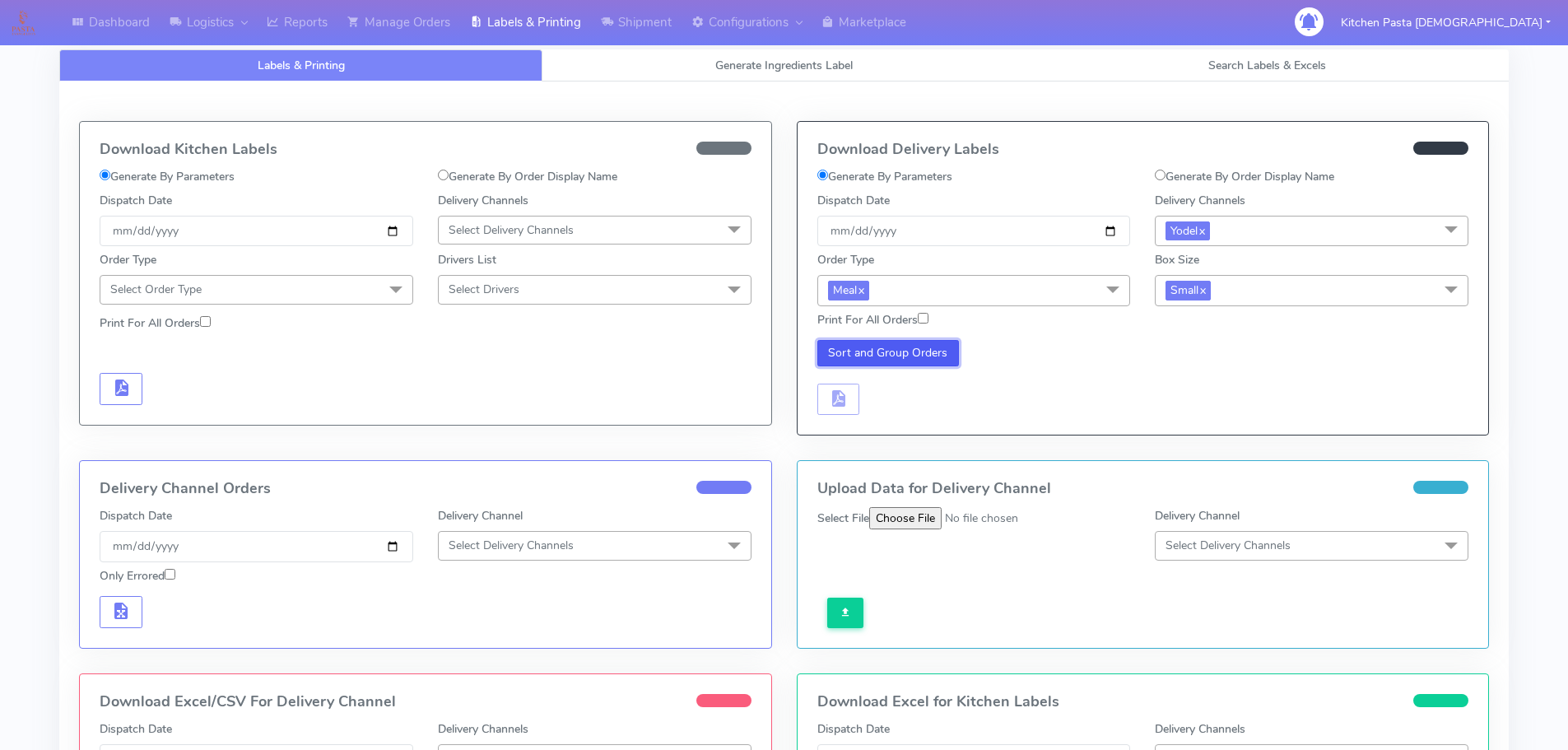
click at [883, 358] on button "Sort and Group Orders" at bounding box center [888, 353] width 143 height 26
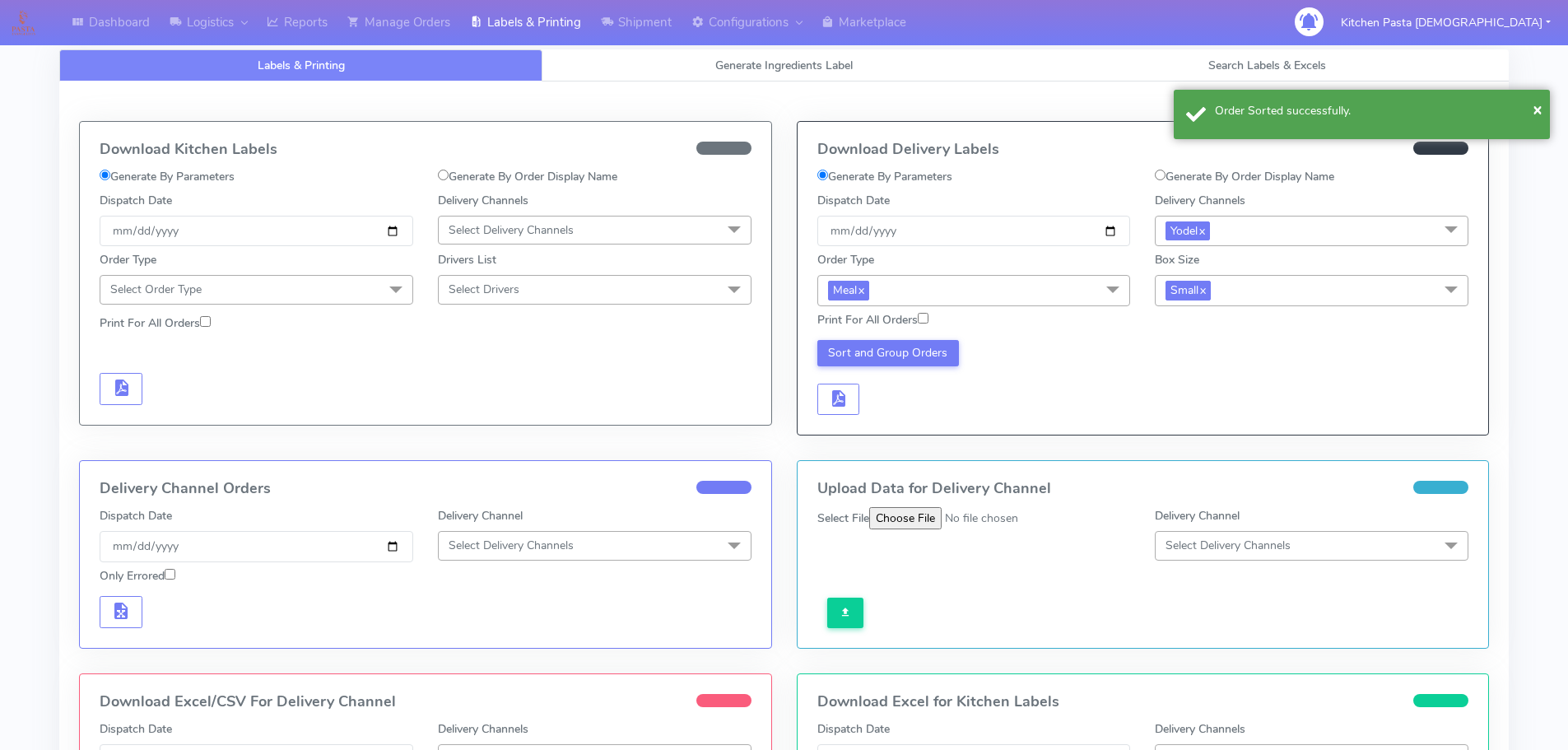
click at [860, 416] on div "Download Delivery Labels Generate By Parameters Generate By Order Display Name …" at bounding box center [1143, 278] width 691 height 312
click at [830, 412] on button "button" at bounding box center [839, 399] width 43 height 32
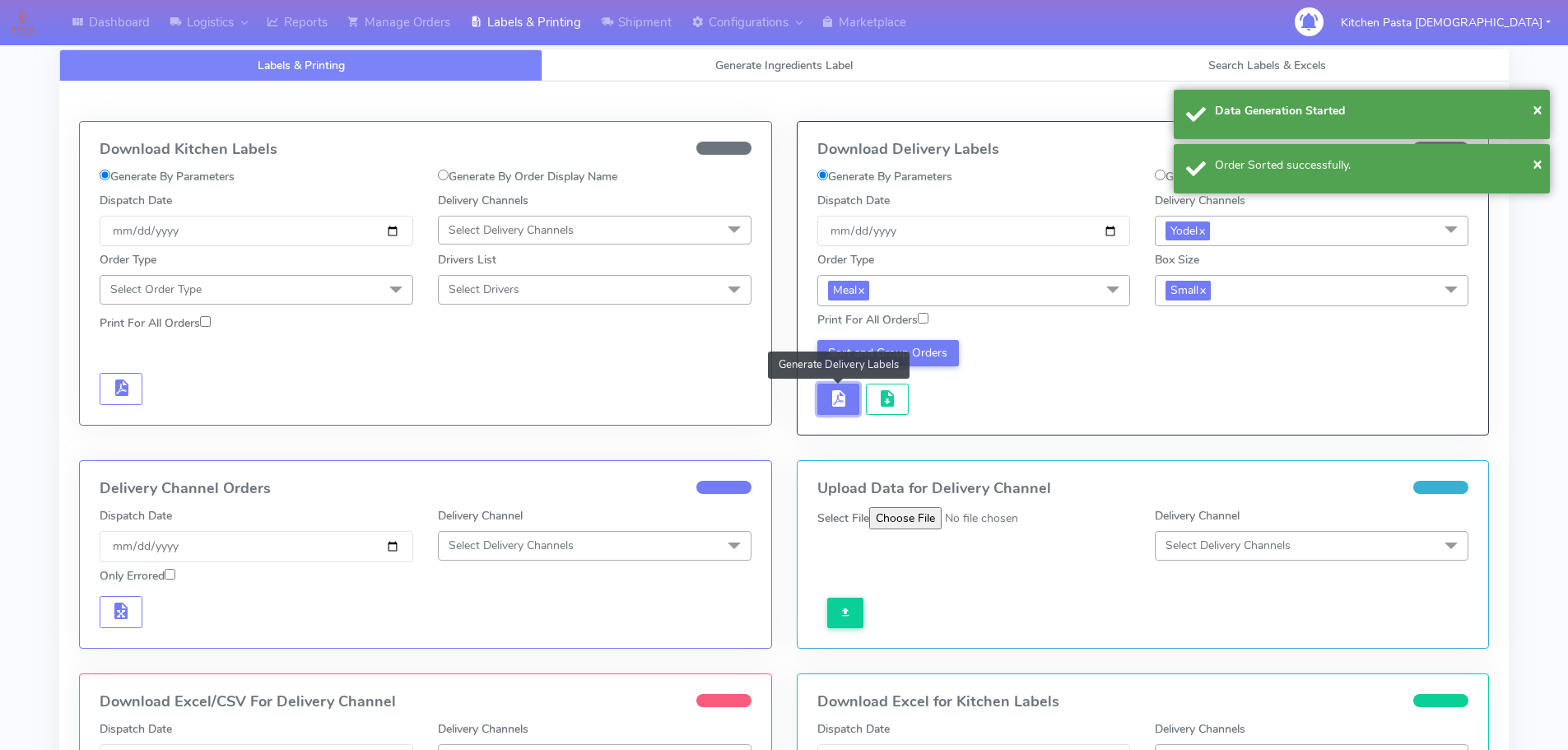
click at [851, 412] on button "button" at bounding box center [839, 399] width 43 height 32
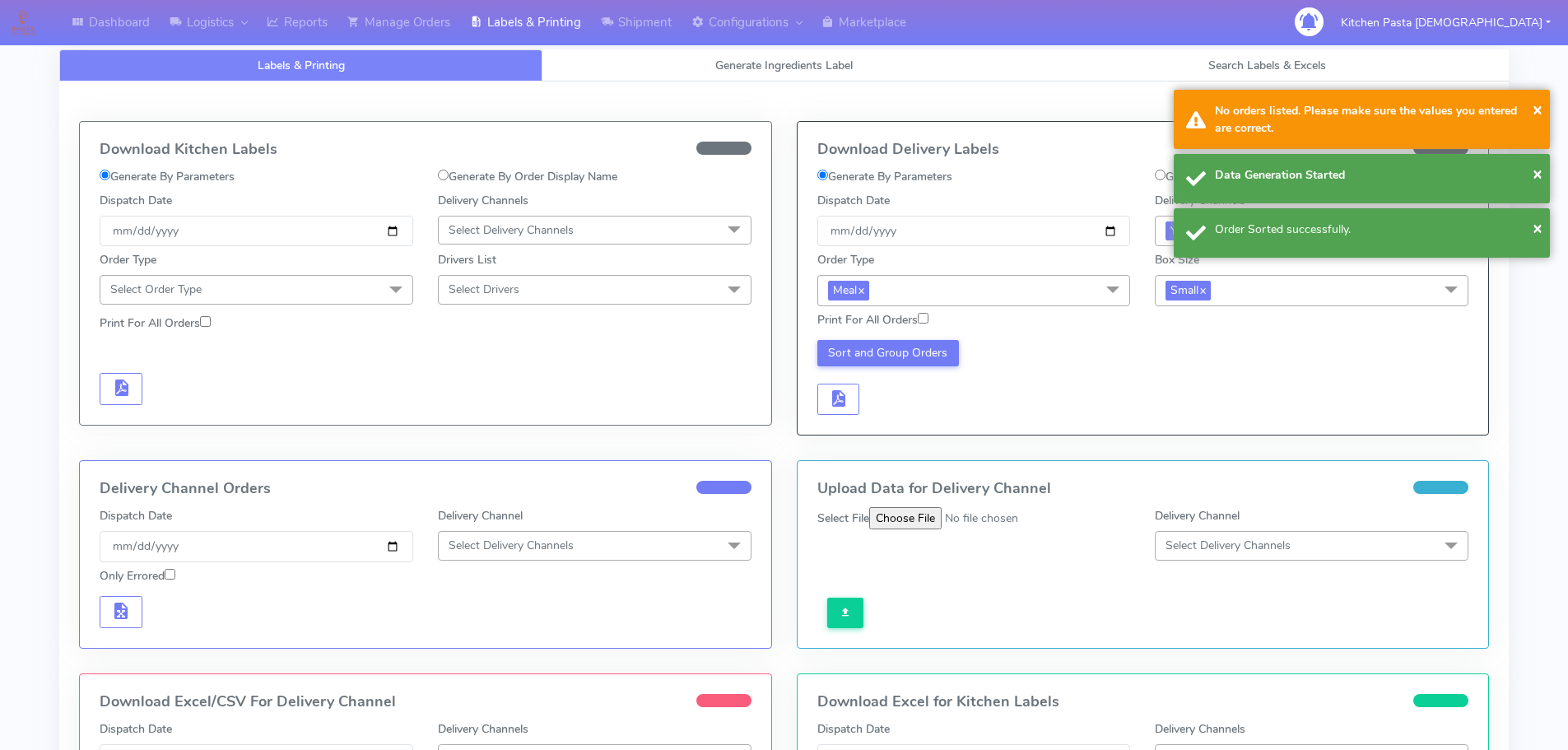
click at [872, 411] on div "Sort and Group Orders" at bounding box center [973, 378] width 338 height 76
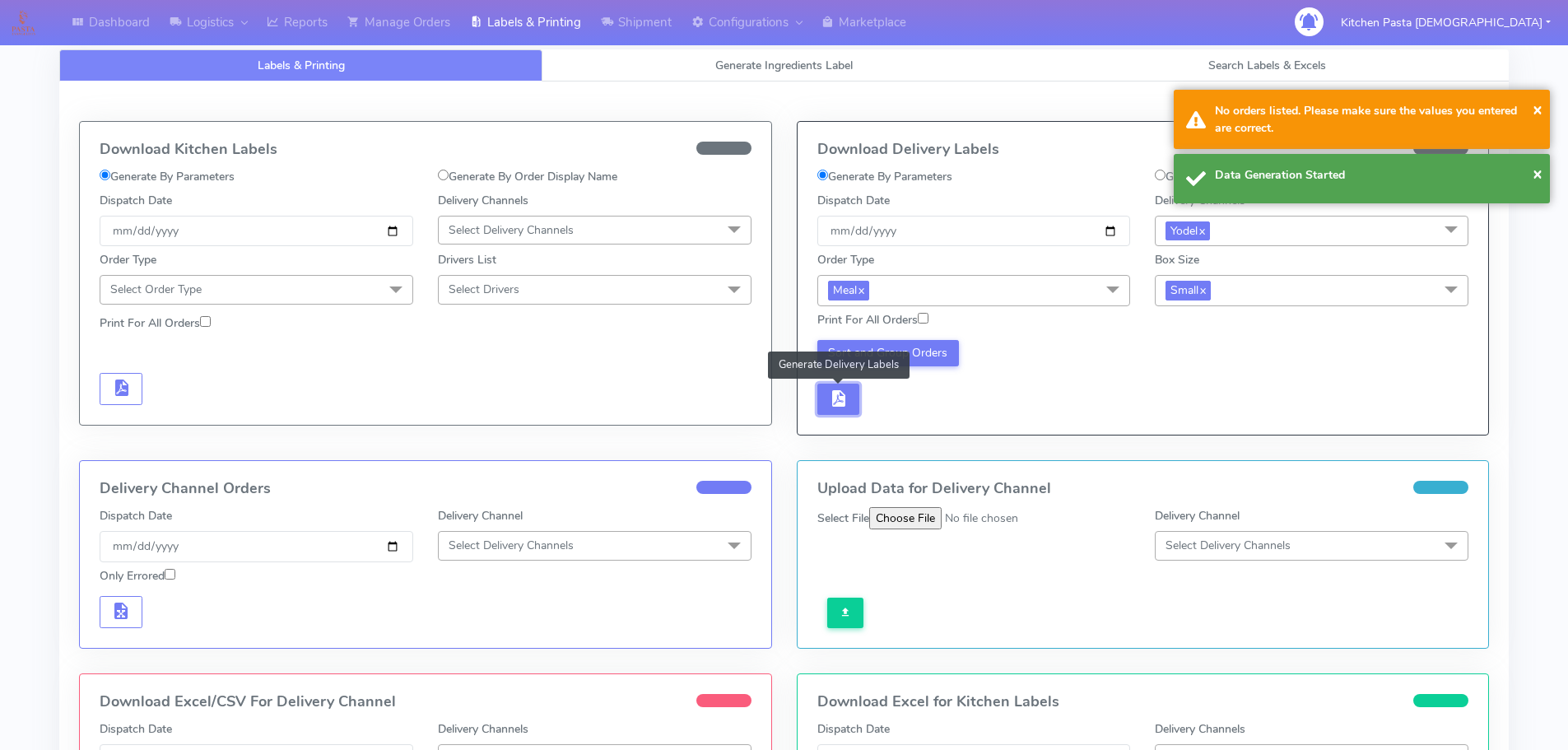
click at [830, 395] on span "button" at bounding box center [838, 402] width 20 height 16
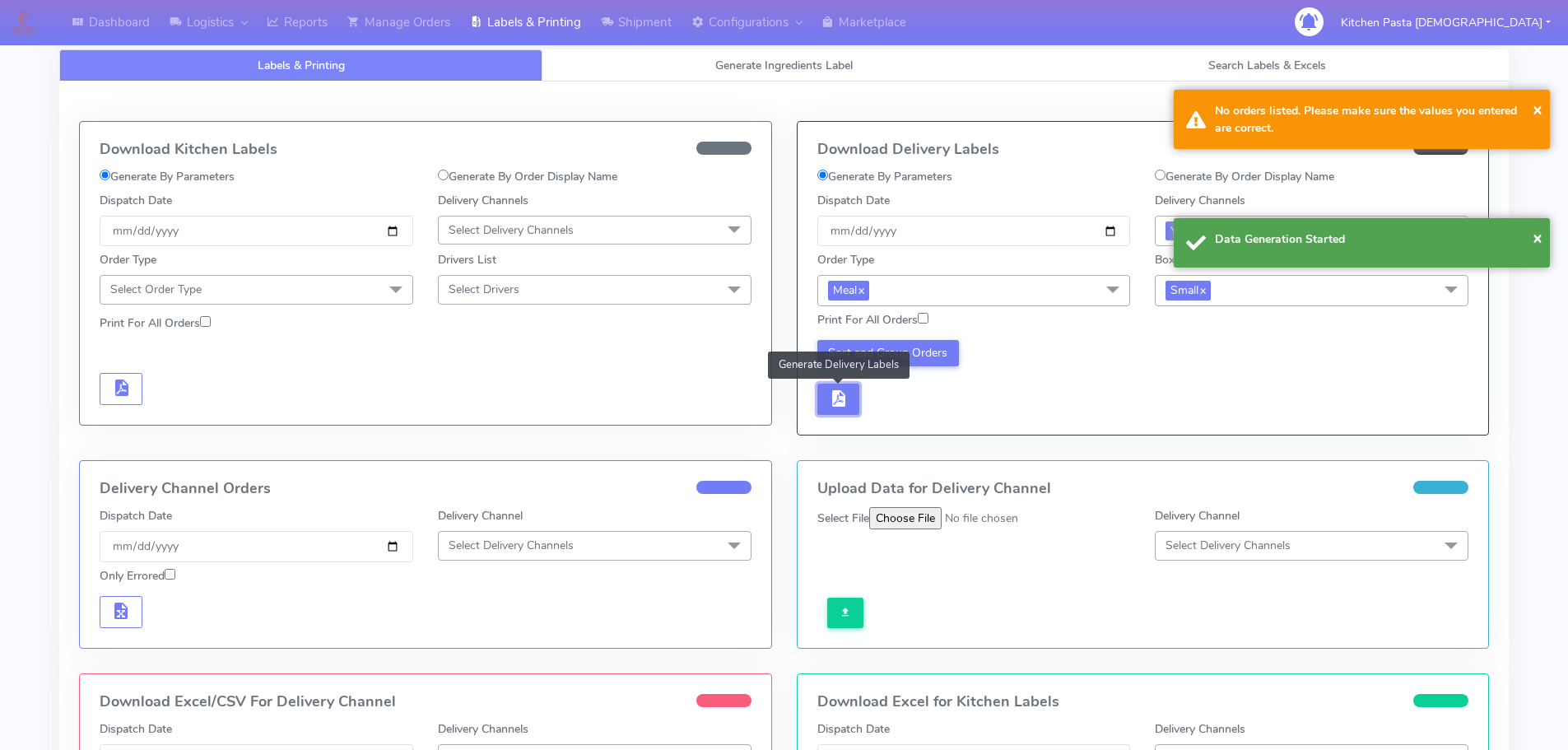
click at [843, 406] on span "button" at bounding box center [838, 402] width 20 height 16
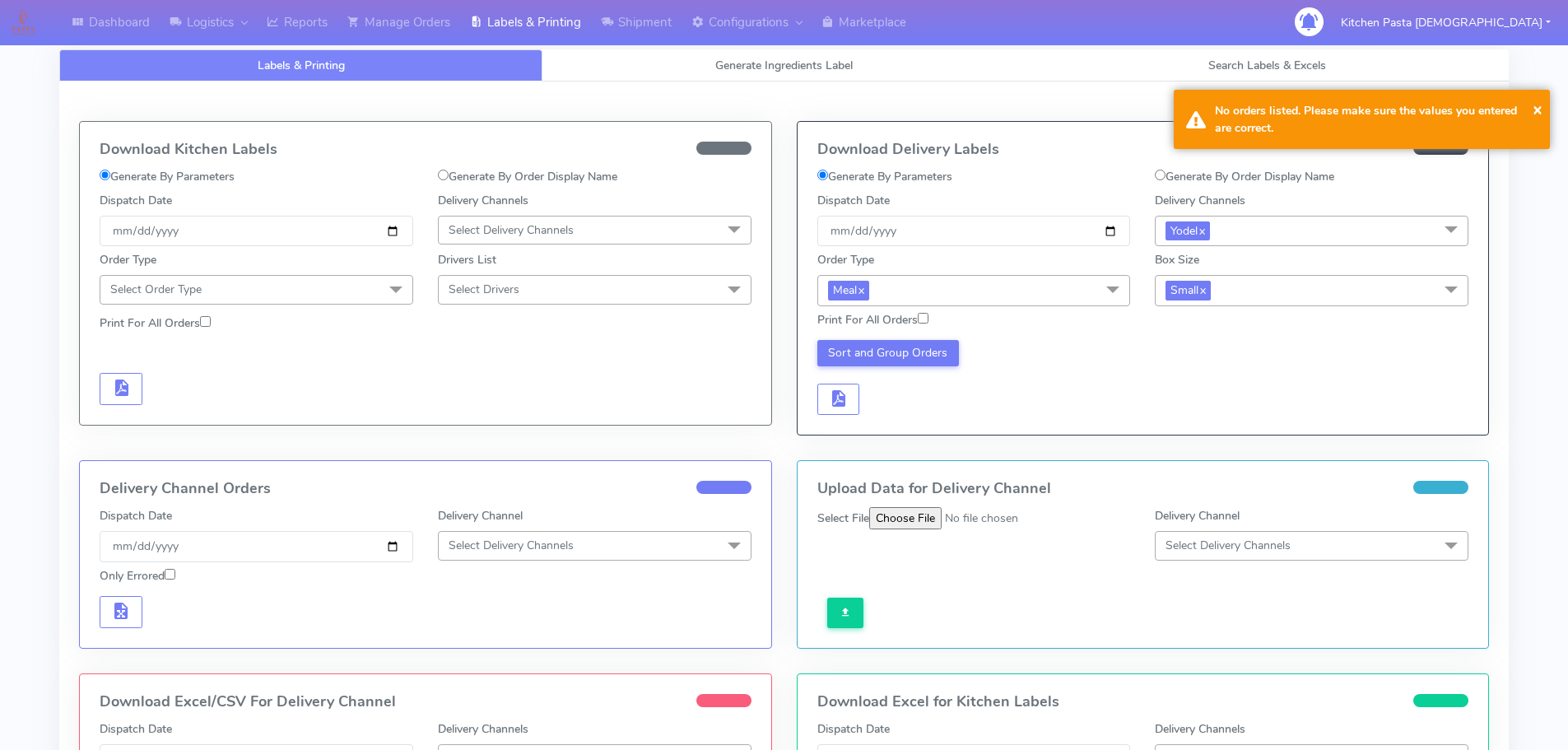
click at [918, 317] on label "Print For All Orders" at bounding box center [873, 320] width 111 height 18
click at [918, 317] on input "Print For All Orders" at bounding box center [923, 317] width 11 height 11
checkbox input "true"
click at [936, 365] on button "Sort and Group Orders" at bounding box center [888, 353] width 143 height 26
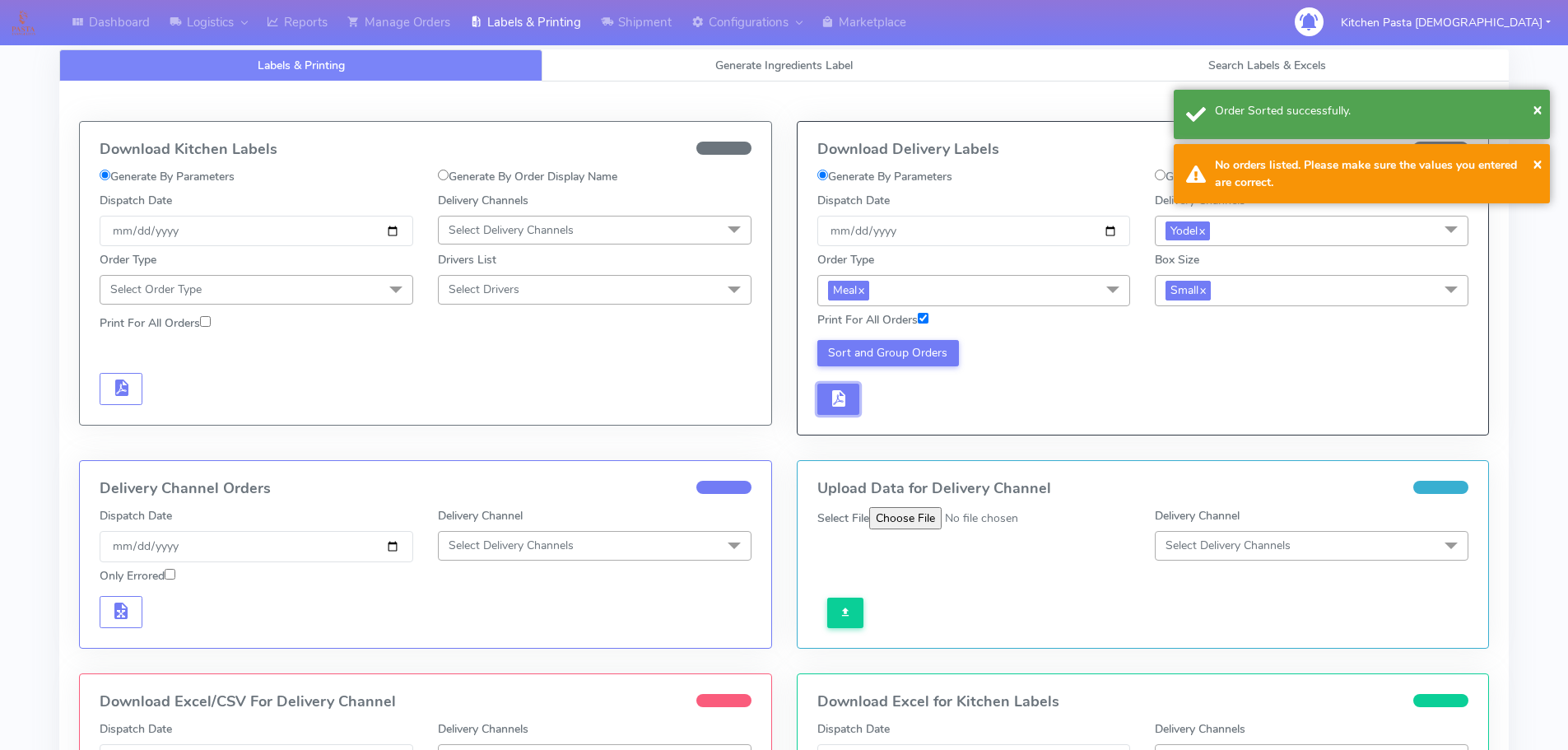
click at [851, 385] on button "button" at bounding box center [839, 399] width 43 height 32
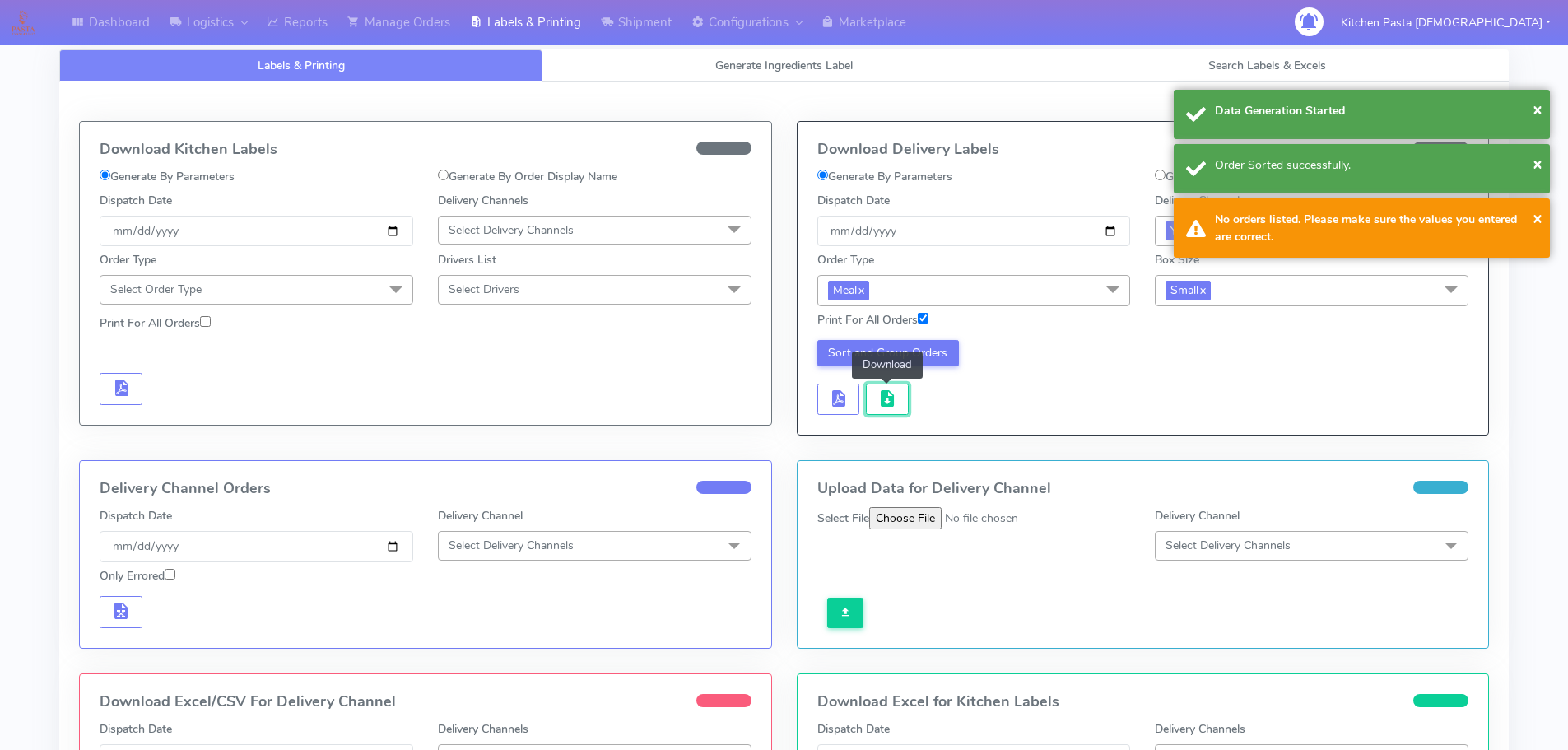
click at [881, 396] on span "button" at bounding box center [887, 402] width 20 height 16
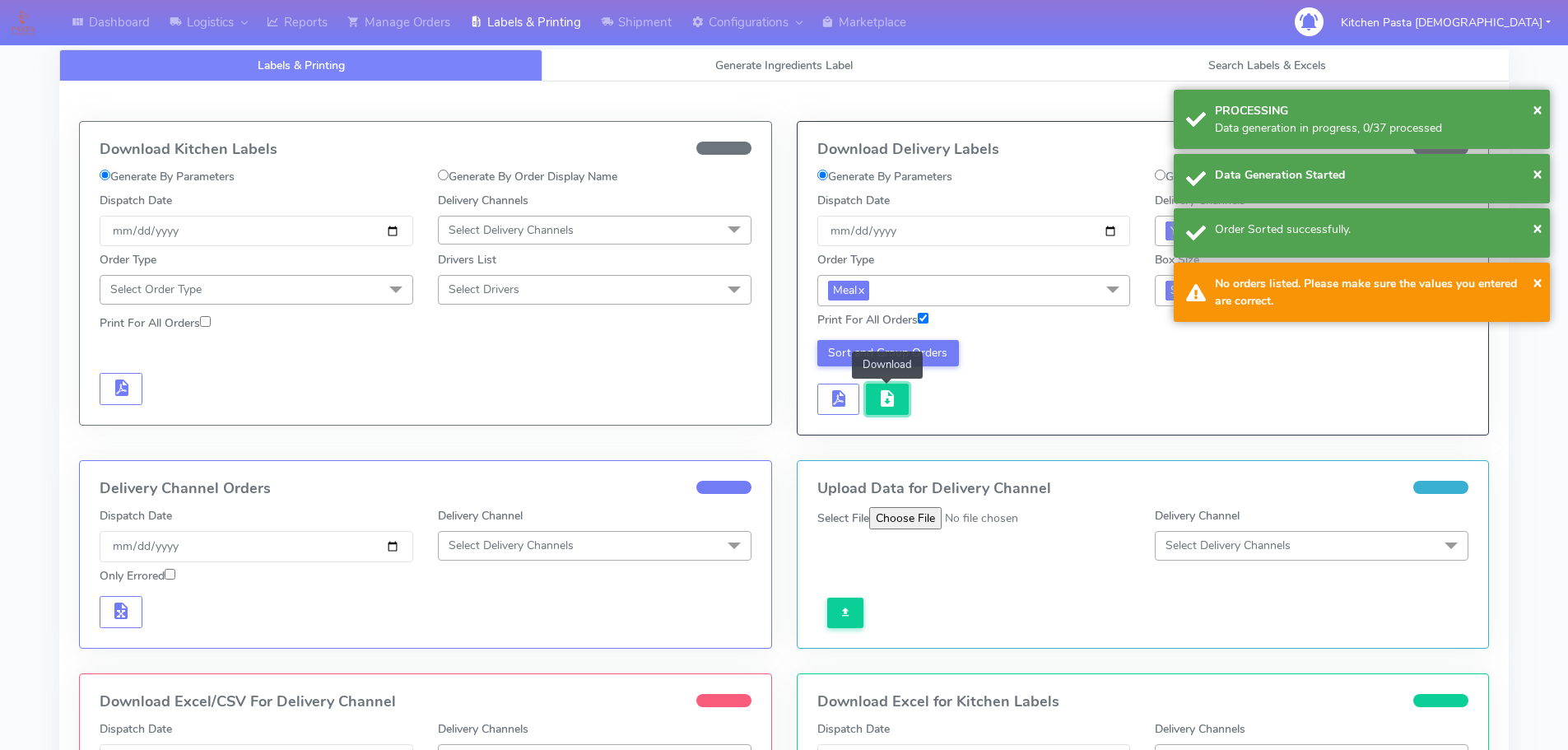
click at [877, 414] on button "button" at bounding box center [887, 399] width 43 height 32
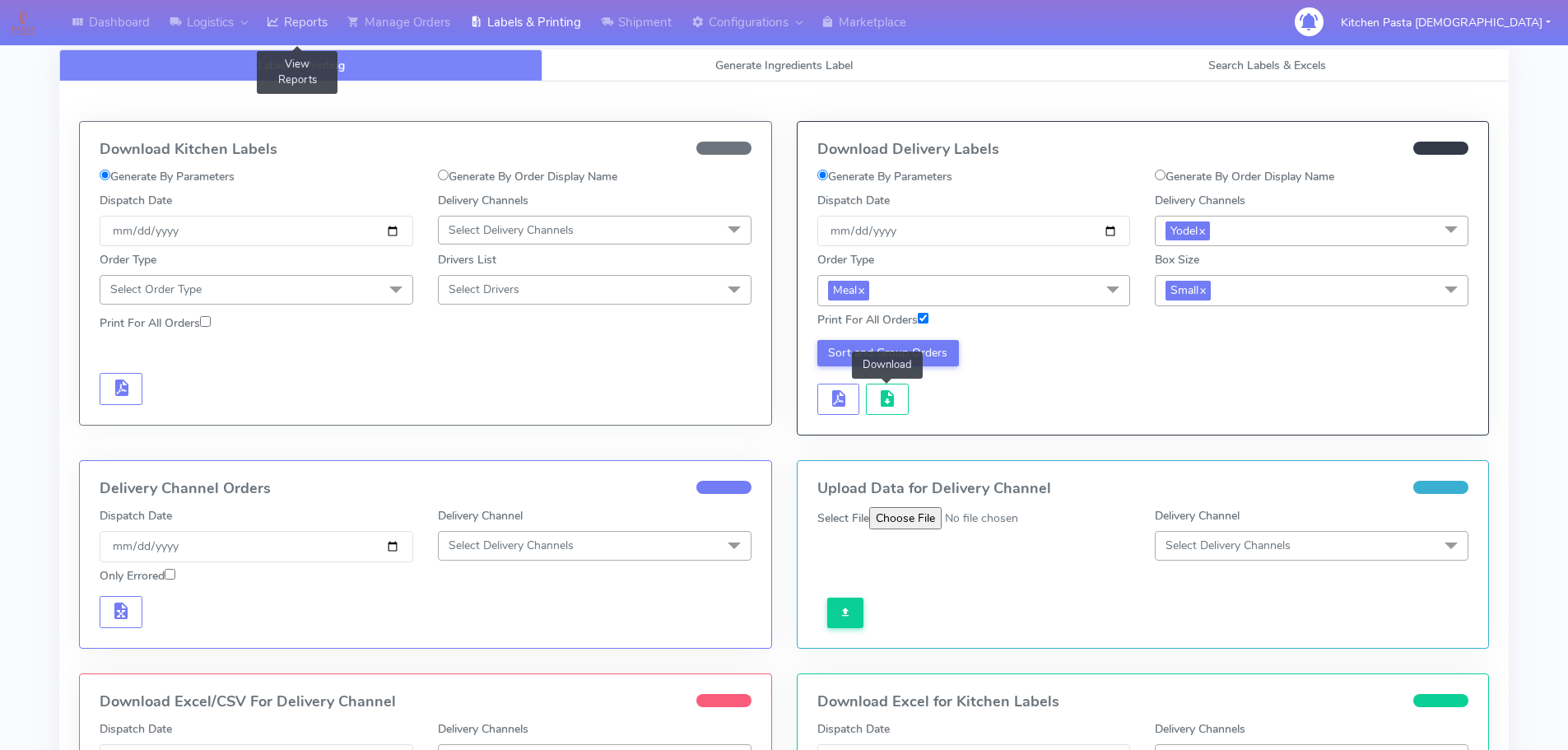
drag, startPoint x: 299, startPoint y: 30, endPoint x: 306, endPoint y: 5, distance: 26.0
click at [299, 30] on link "Reports" at bounding box center [297, 22] width 81 height 45
